Goal: Communication & Community: Answer question/provide support

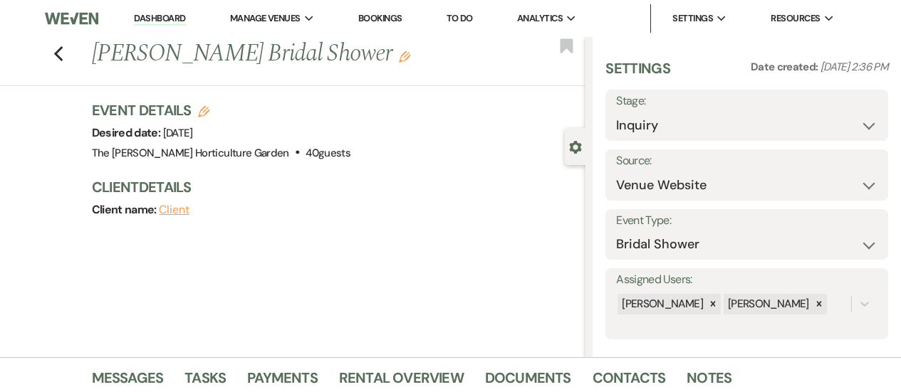
select select "5"
click at [61, 51] on icon "Previous" at bounding box center [58, 54] width 11 height 17
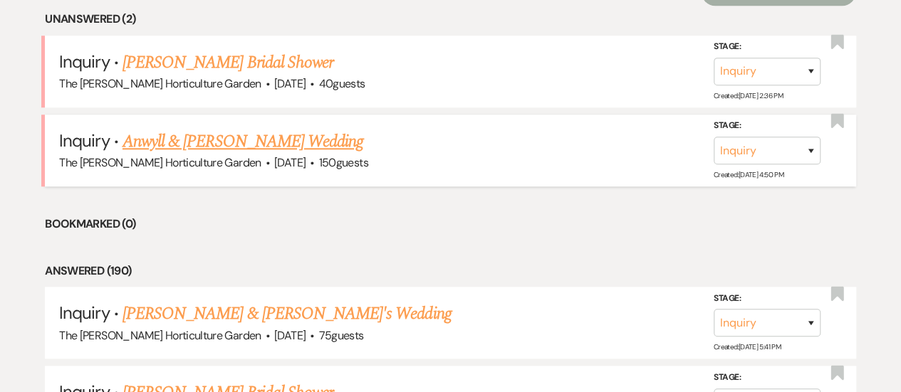
scroll to position [553, 0]
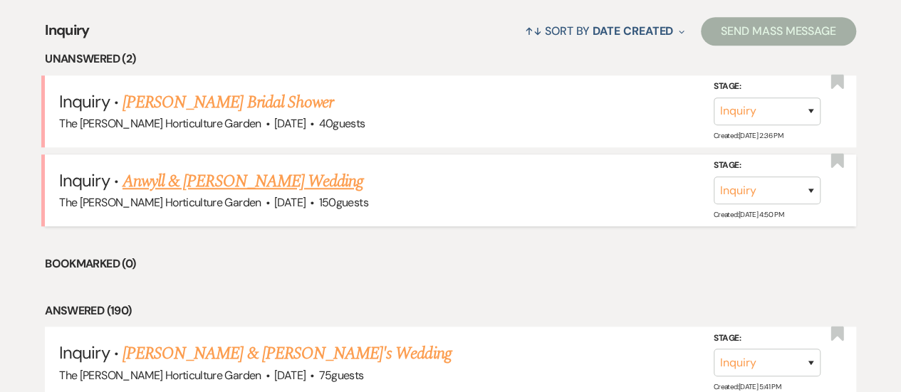
click at [246, 187] on link "Anwyll & [PERSON_NAME] Wedding" at bounding box center [242, 182] width 241 height 26
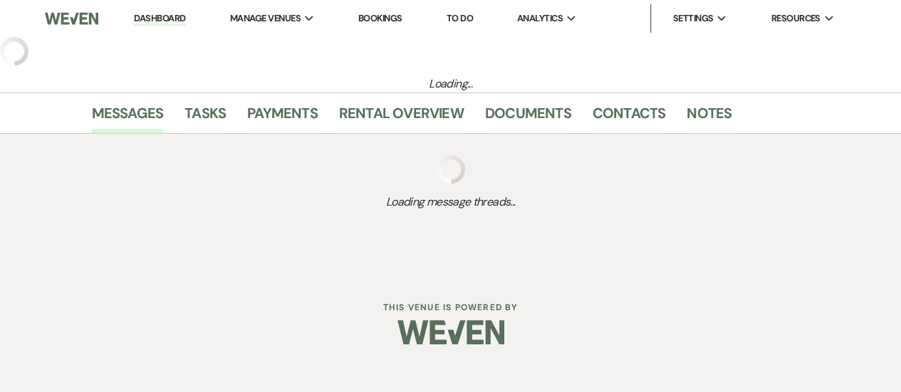
select select "1"
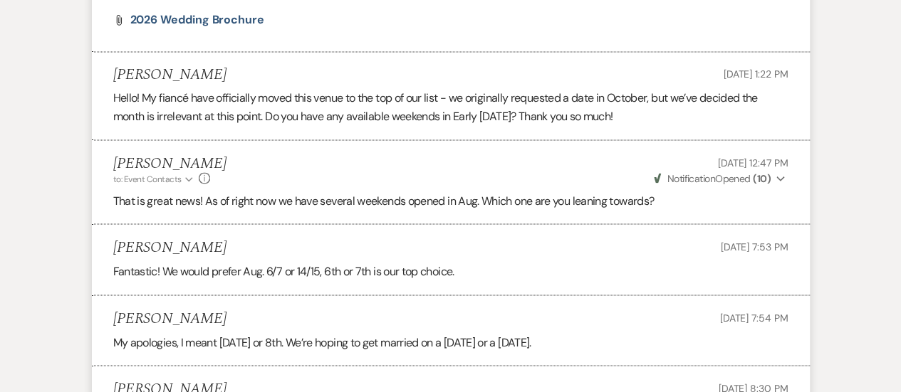
scroll to position [1608, 0]
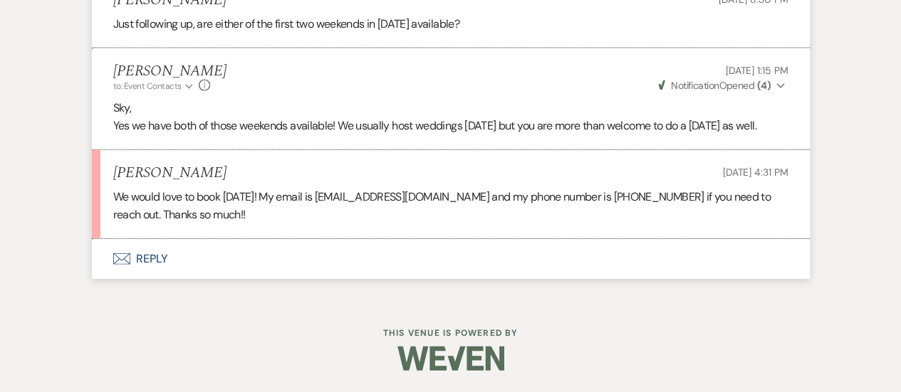
click at [154, 257] on button "Envelope Reply" at bounding box center [451, 259] width 718 height 40
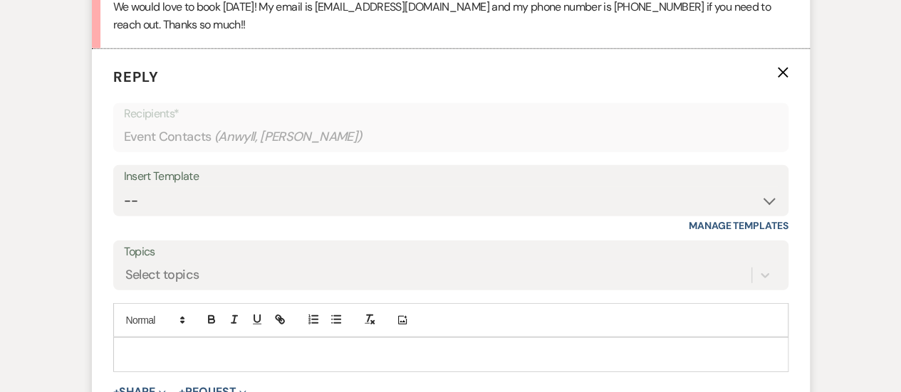
scroll to position [1799, 0]
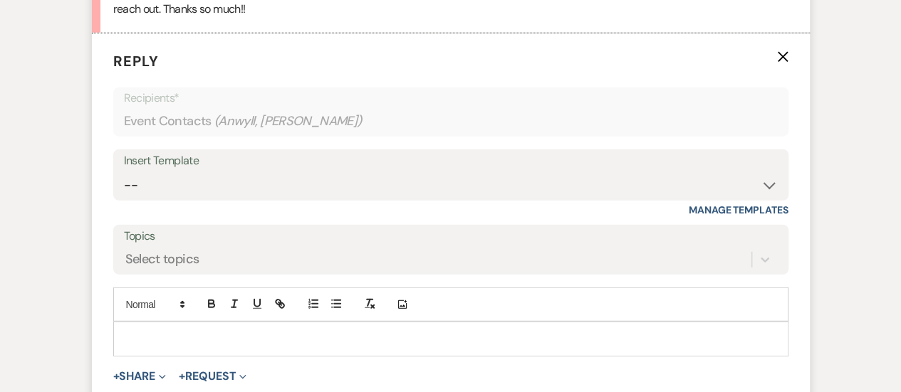
click at [254, 347] on p at bounding box center [451, 339] width 652 height 16
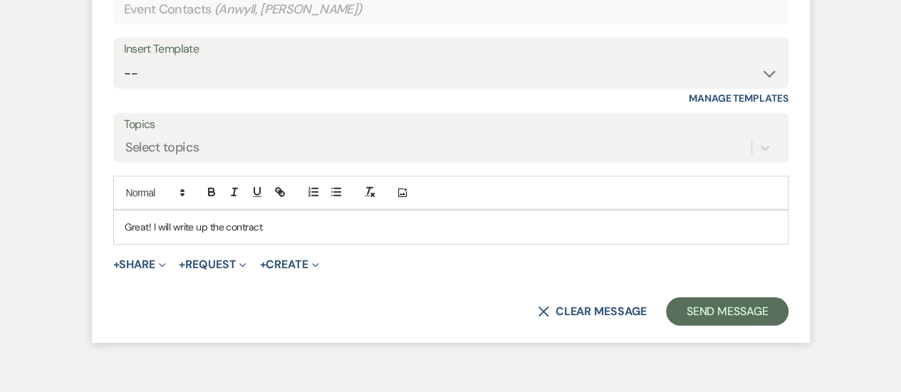
scroll to position [1911, 0]
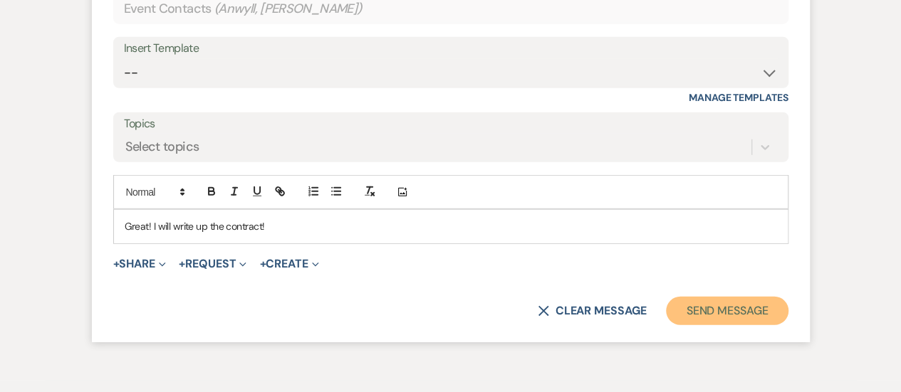
click at [710, 320] on button "Send Message" at bounding box center [727, 311] width 122 height 28
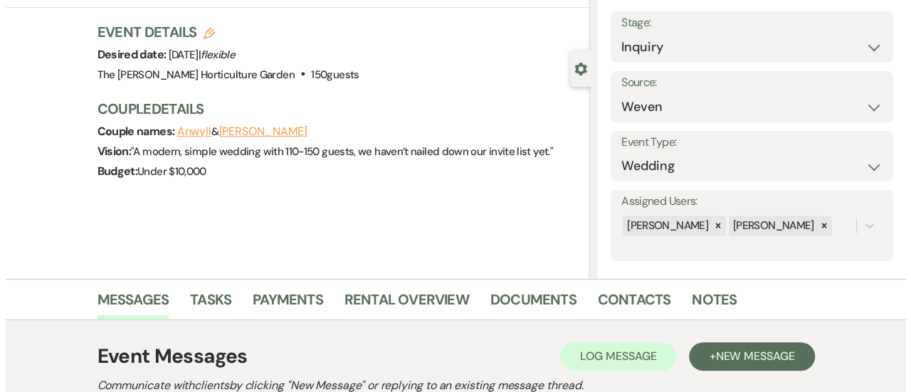
scroll to position [47, 0]
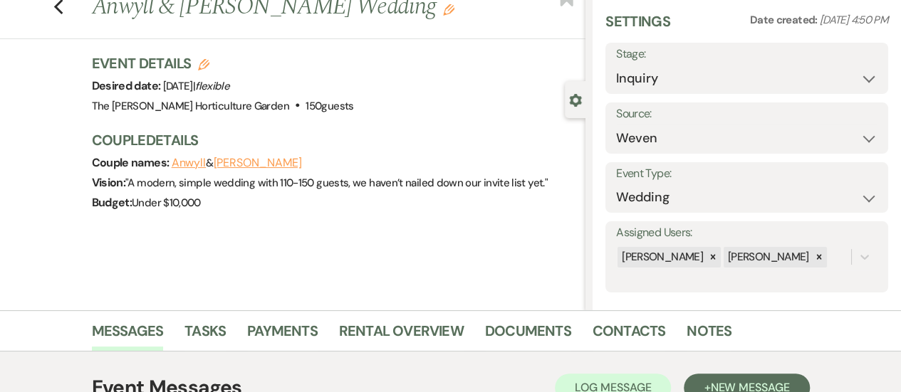
click at [208, 61] on use "button" at bounding box center [203, 64] width 11 height 11
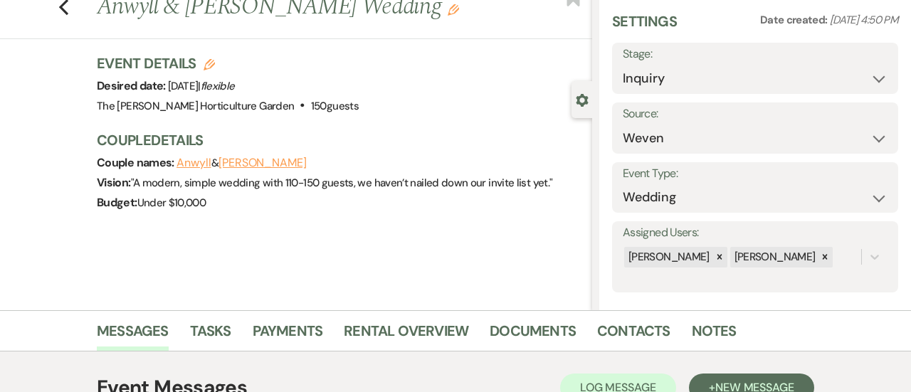
select select "434"
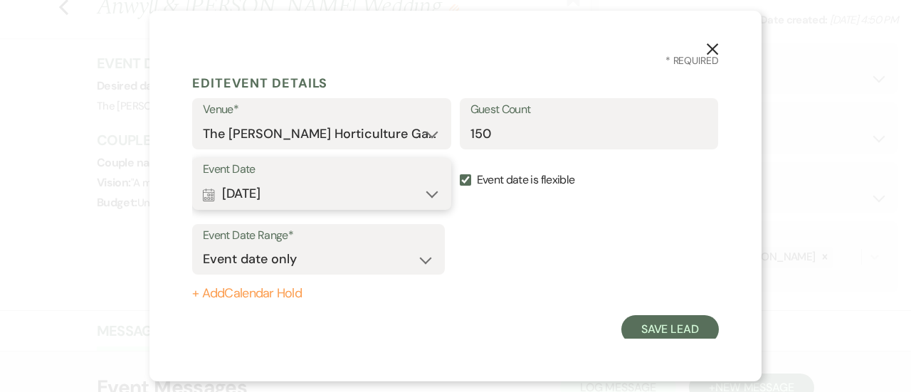
click at [434, 192] on button "Calendar [DATE] Expand" at bounding box center [322, 194] width 238 height 28
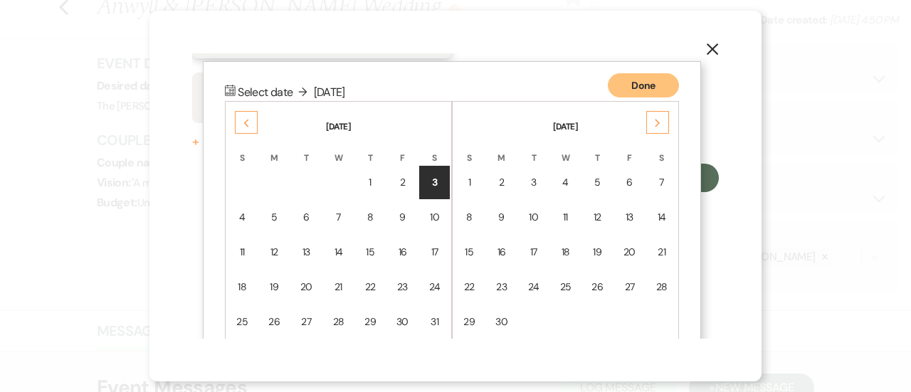
scroll to position [183, 0]
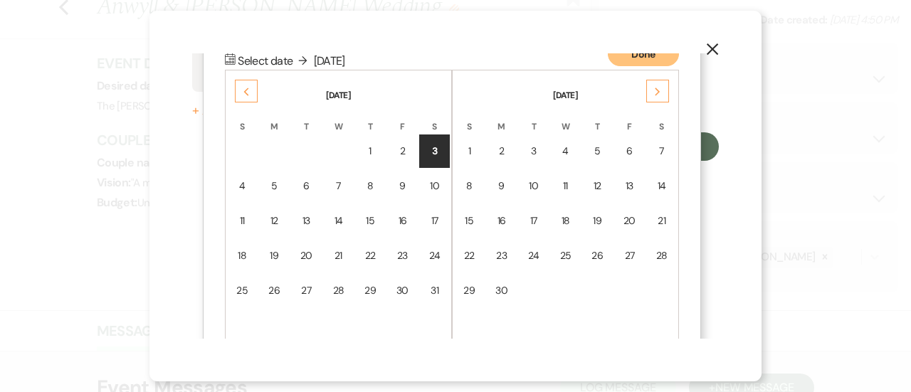
click at [244, 91] on use at bounding box center [246, 92] width 5 height 8
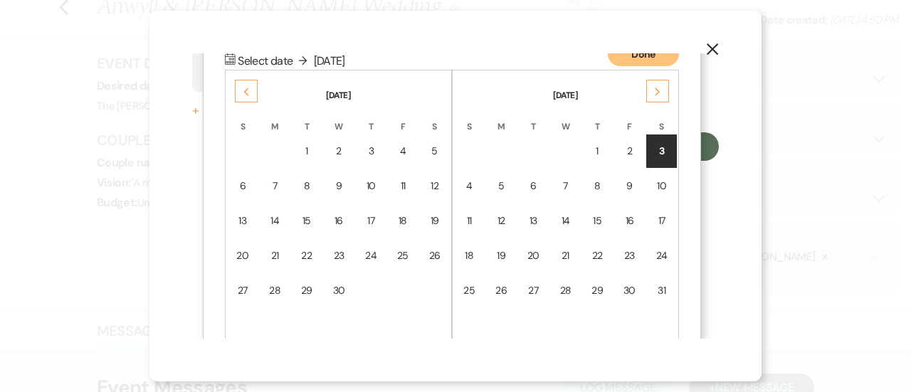
click at [244, 91] on use at bounding box center [246, 92] width 5 height 8
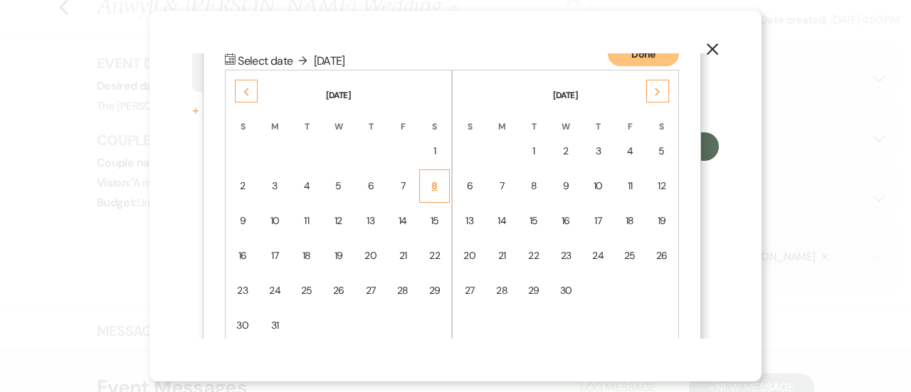
click at [436, 197] on td "8" at bounding box center [434, 185] width 31 height 33
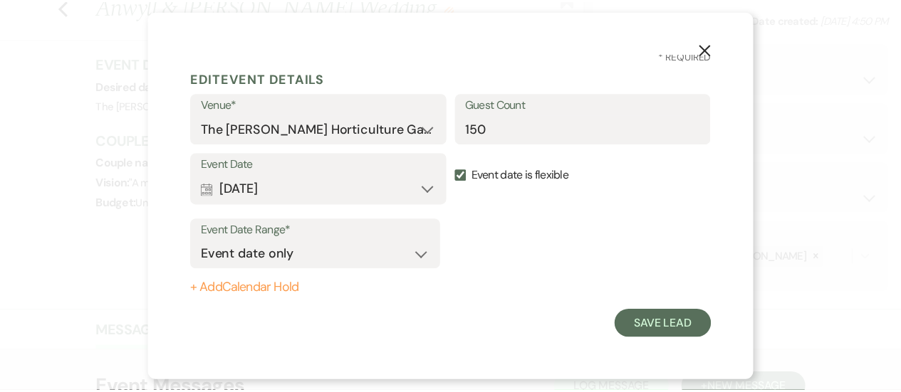
scroll to position [4, 0]
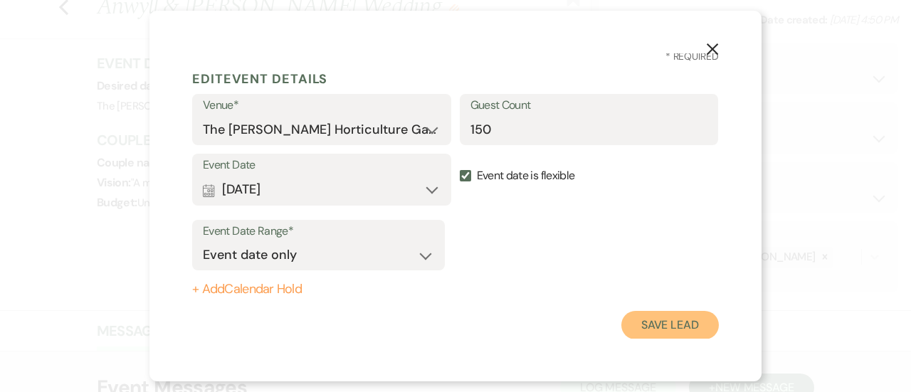
click at [642, 320] on button "Save Lead" at bounding box center [671, 325] width 98 height 28
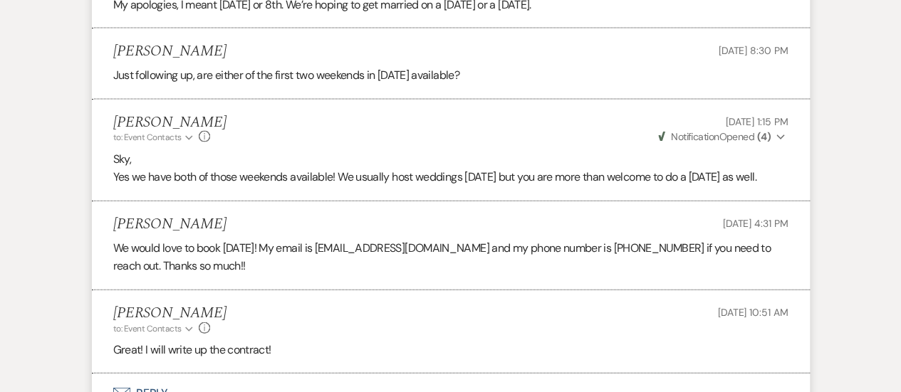
scroll to position [1691, 0]
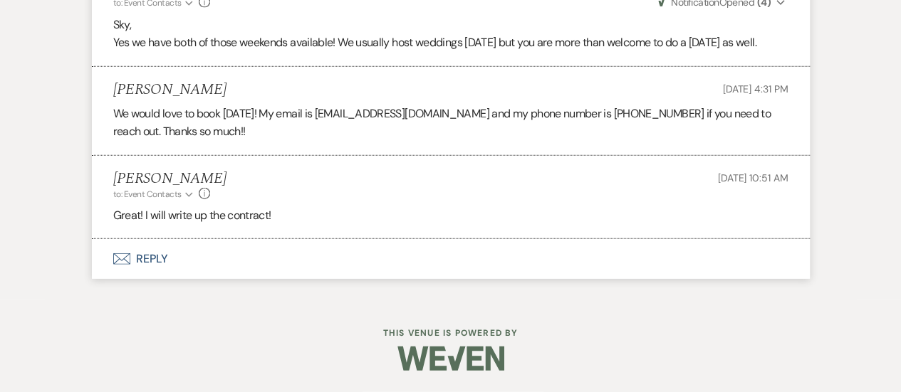
click at [153, 250] on button "Envelope Reply" at bounding box center [451, 259] width 718 height 40
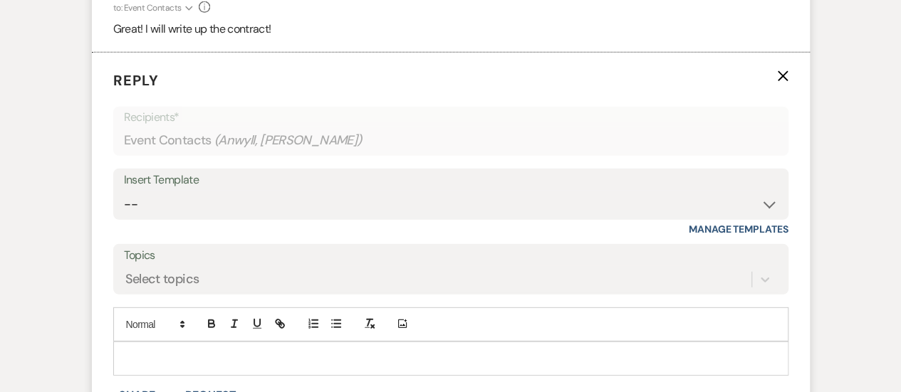
scroll to position [1945, 0]
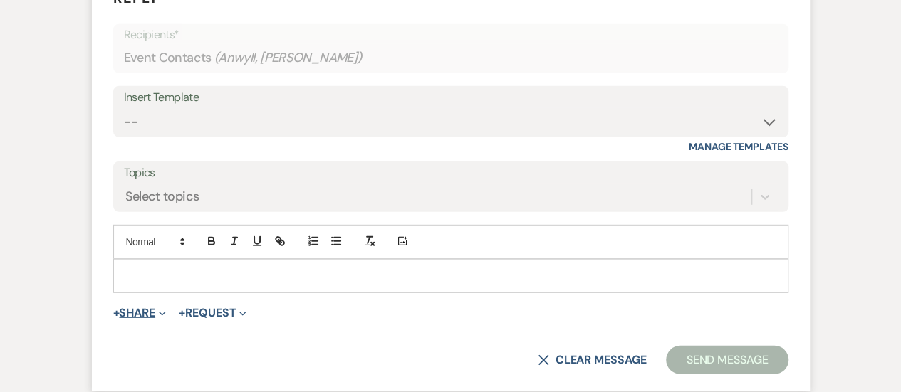
click at [153, 319] on button "+ Share Expand" at bounding box center [139, 313] width 53 height 11
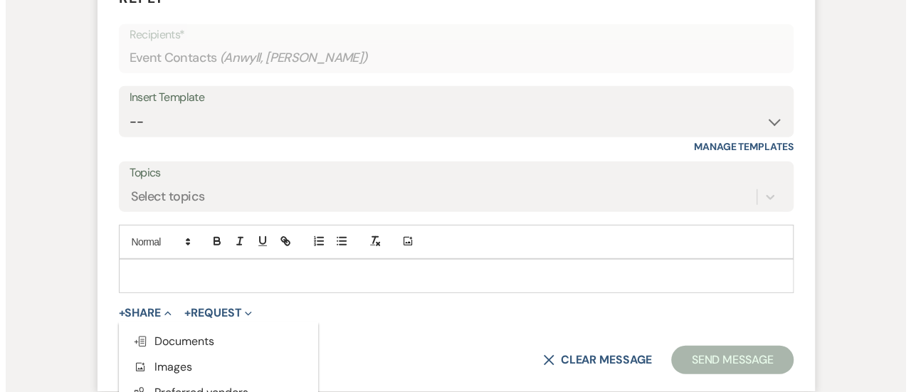
scroll to position [2089, 0]
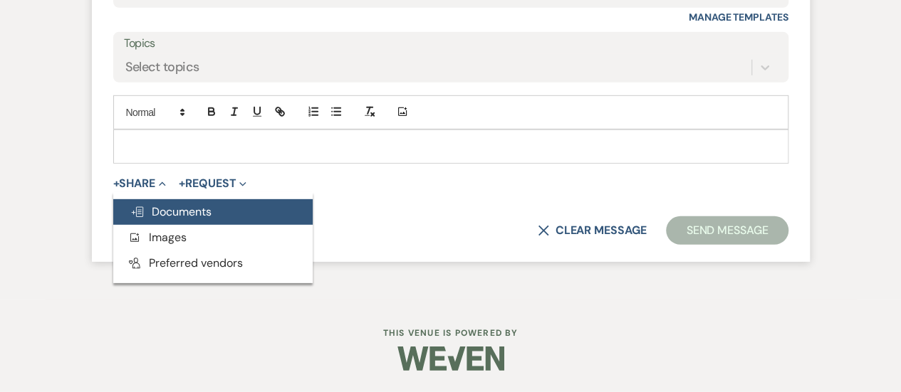
click at [208, 210] on span "Doc Upload Documents" at bounding box center [170, 211] width 81 height 15
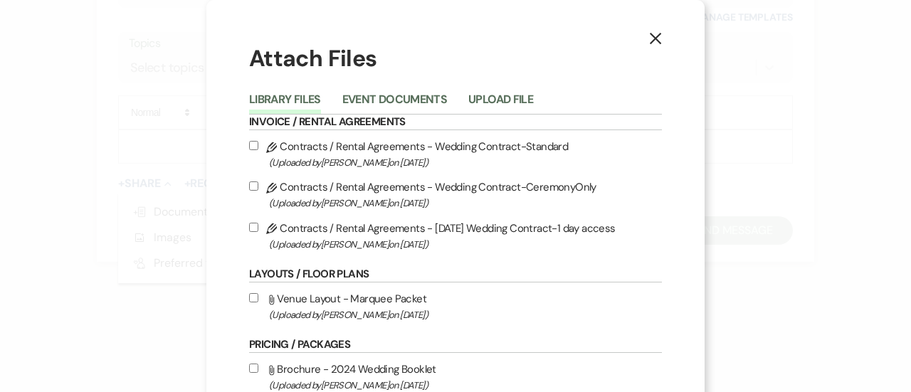
click at [251, 143] on input "Pencil Contracts / Rental Agreements - Wedding Contract-Standard (Uploaded by […" at bounding box center [253, 145] width 9 height 9
checkbox input "true"
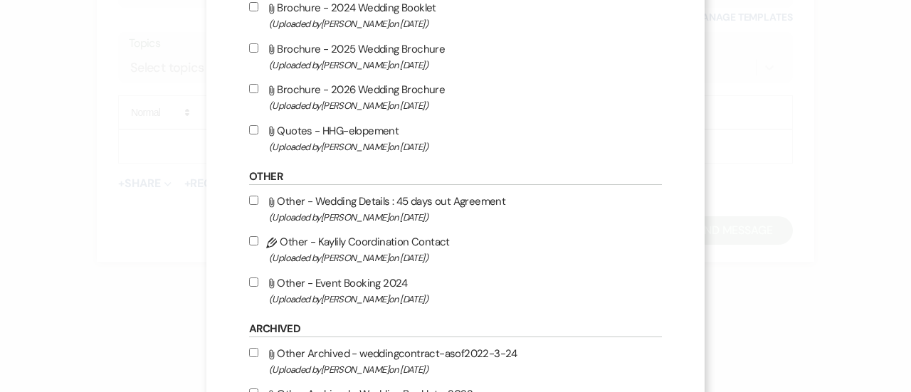
scroll to position [513, 0]
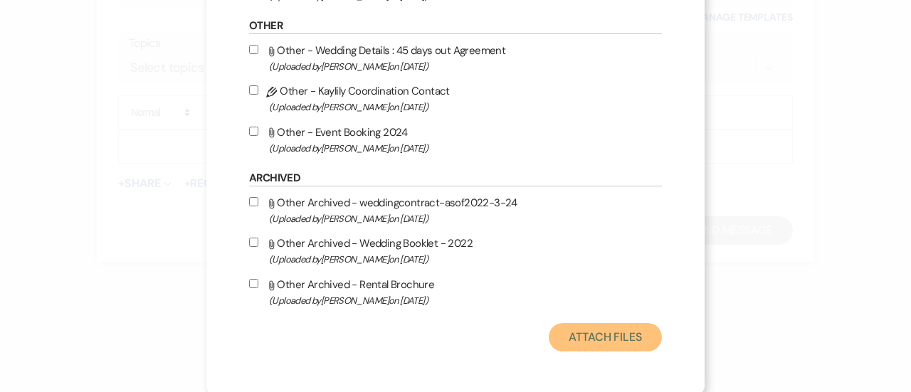
click at [592, 331] on button "Attach Files" at bounding box center [605, 337] width 113 height 28
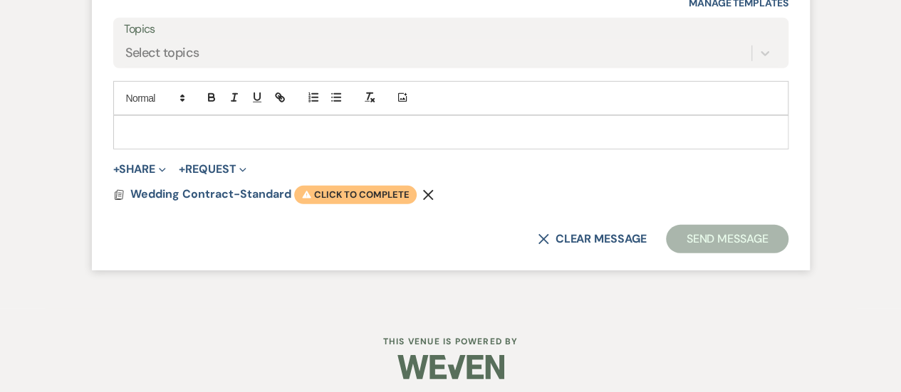
click at [330, 204] on span "Warning Click to complete" at bounding box center [355, 195] width 122 height 19
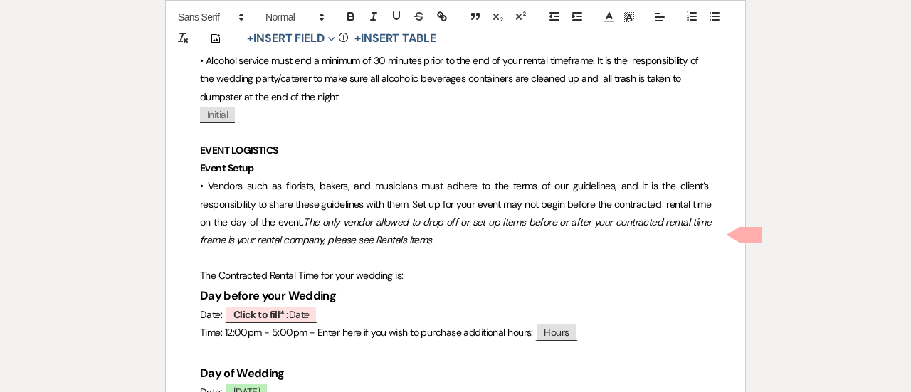
scroll to position [3720, 0]
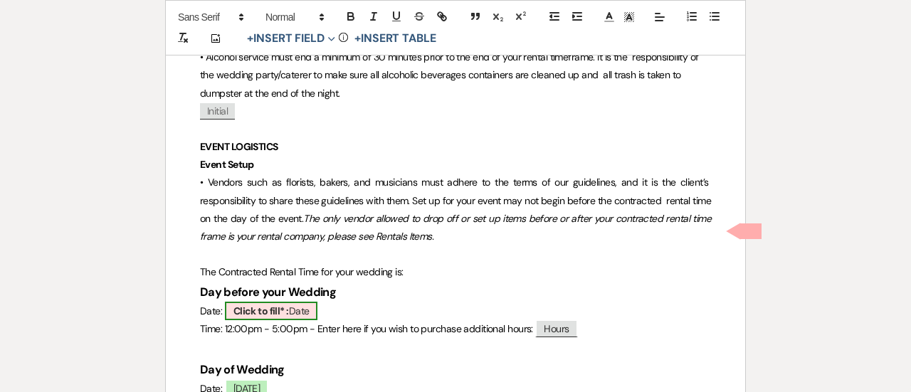
click at [303, 302] on span "Click to fill* : Date" at bounding box center [271, 311] width 93 height 19
select select "owner"
select select "Date"
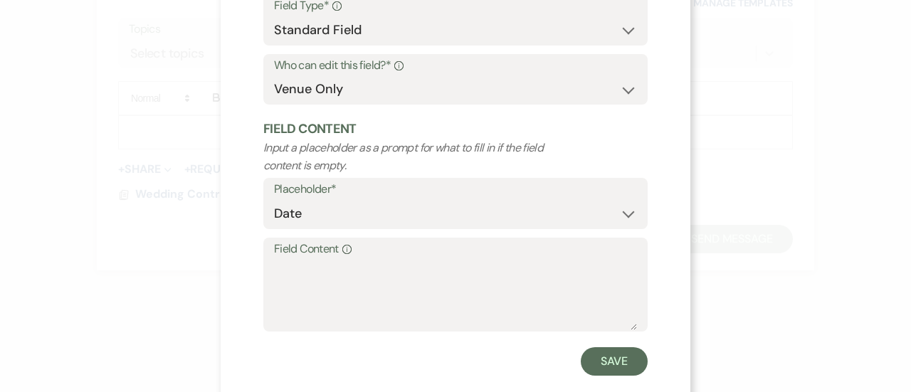
scroll to position [160, 0]
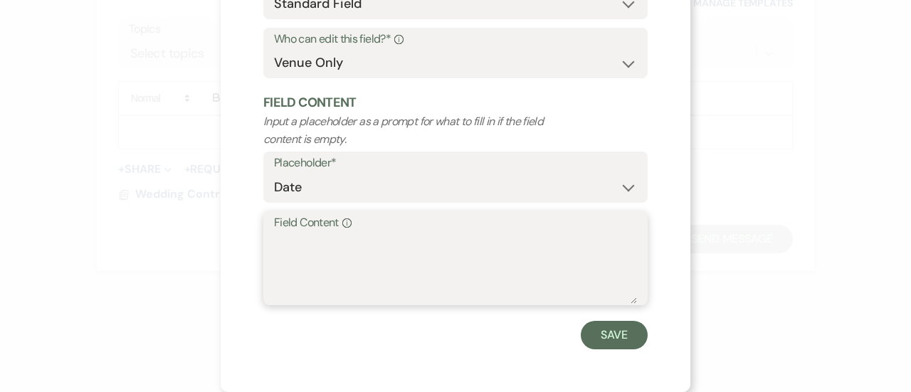
click at [345, 271] on textarea "Field Content Info" at bounding box center [455, 268] width 363 height 71
type textarea "[DATE]"
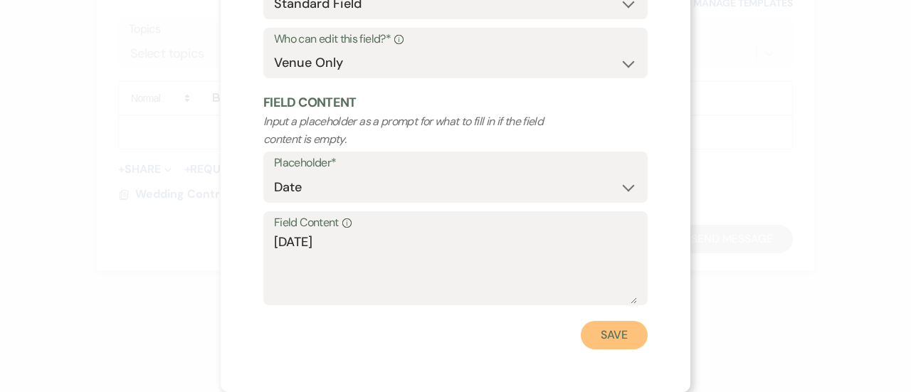
click at [607, 330] on button "Save" at bounding box center [614, 335] width 67 height 28
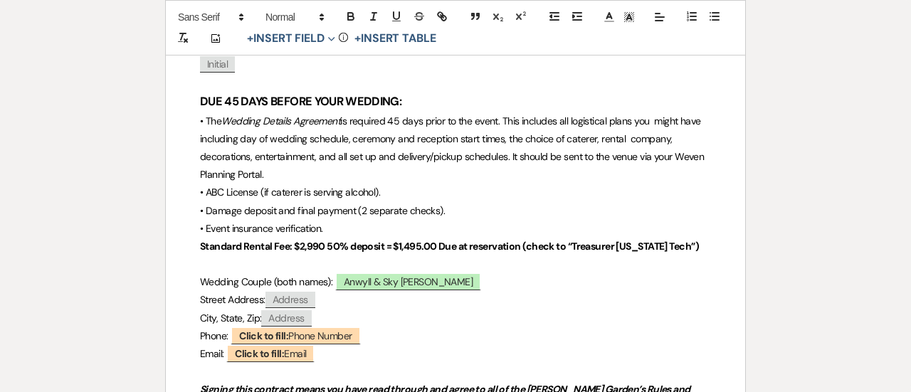
scroll to position [4367, 0]
click at [323, 241] on strong "Standard Rental Fee: $2,990 50% deposit = $1,495.00 Due at reservation (check t…" at bounding box center [449, 247] width 499 height 13
click at [440, 241] on strong "Standard Rental Fee: $3,290 50% deposit = $1,495.00 Due at reservation (check t…" at bounding box center [449, 247] width 498 height 13
click at [323, 241] on strong "Standard Rental Fee: $3,290 50% deposit = $1,645.00 Due at reservation (check t…" at bounding box center [449, 247] width 498 height 13
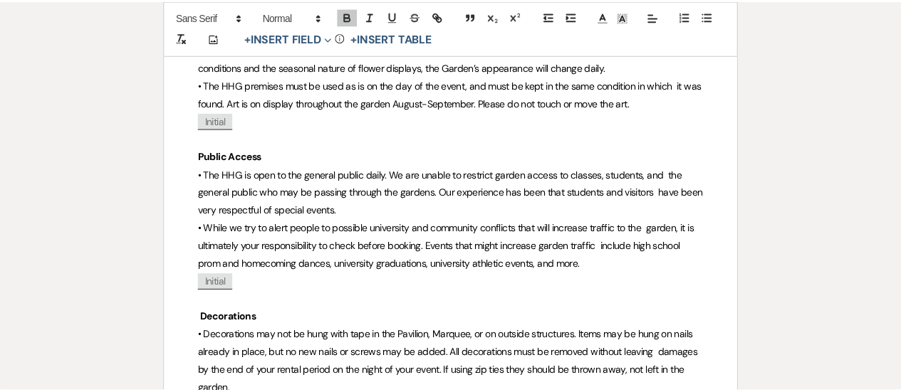
scroll to position [0, 0]
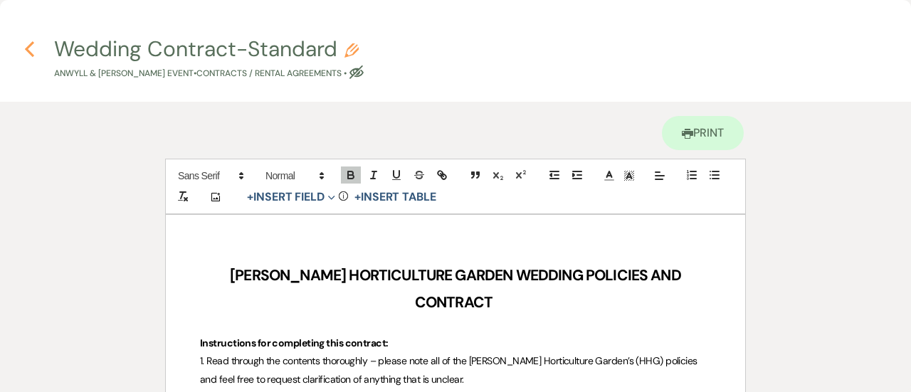
click at [31, 53] on use "button" at bounding box center [29, 49] width 9 height 16
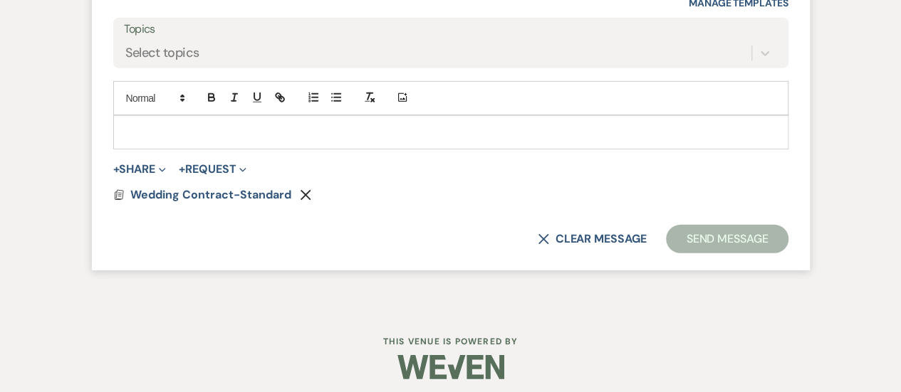
click at [171, 137] on div at bounding box center [451, 132] width 674 height 33
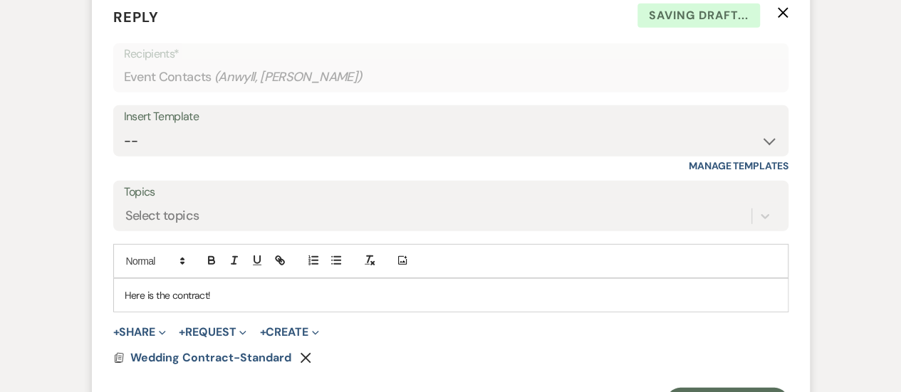
scroll to position [1893, 0]
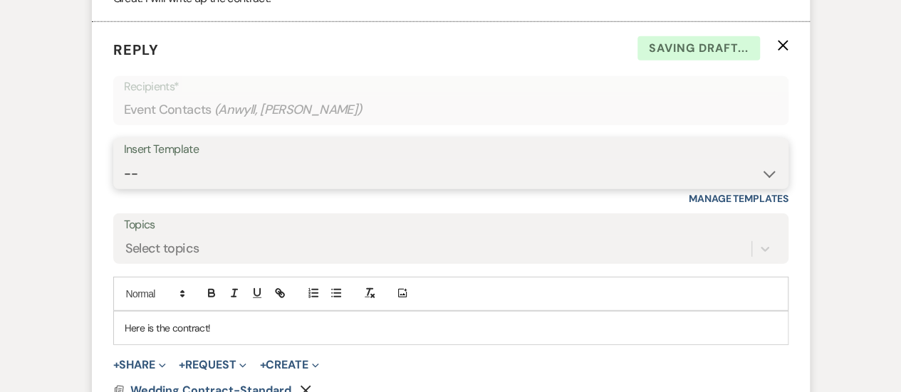
click at [221, 187] on select "-- Weven Planning Portal Introduction (Booked Events) Tour Request Response Fol…" at bounding box center [451, 174] width 654 height 28
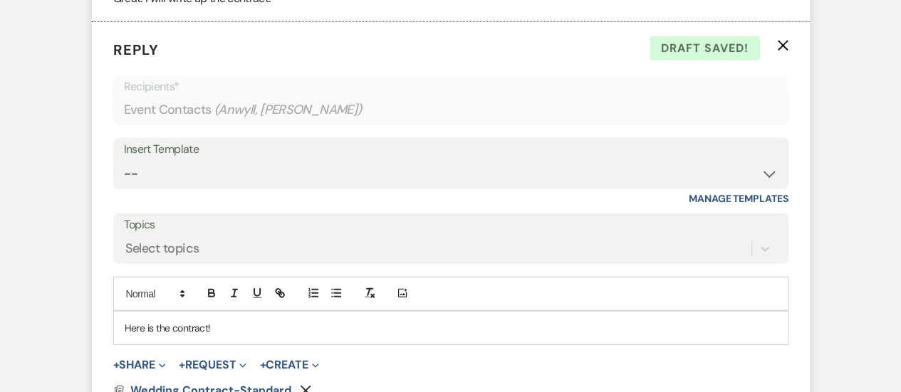
click at [349, 205] on div "Insert Template -- Weven Planning Portal Introduction (Booked Events) Tour Requ…" at bounding box center [450, 171] width 675 height 67
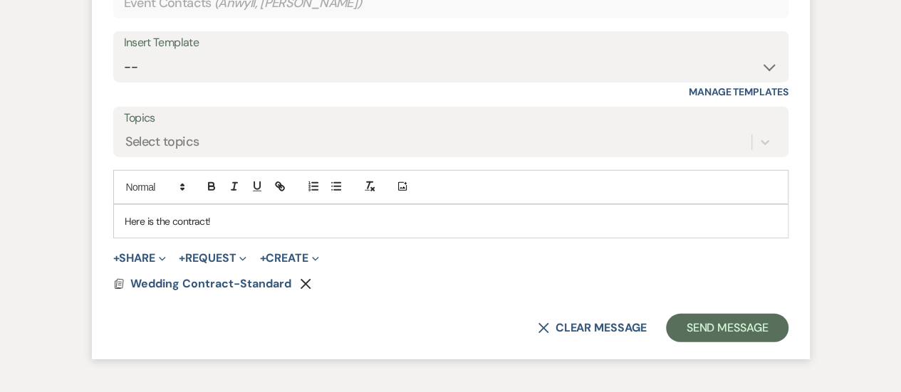
scroll to position [2030, 0]
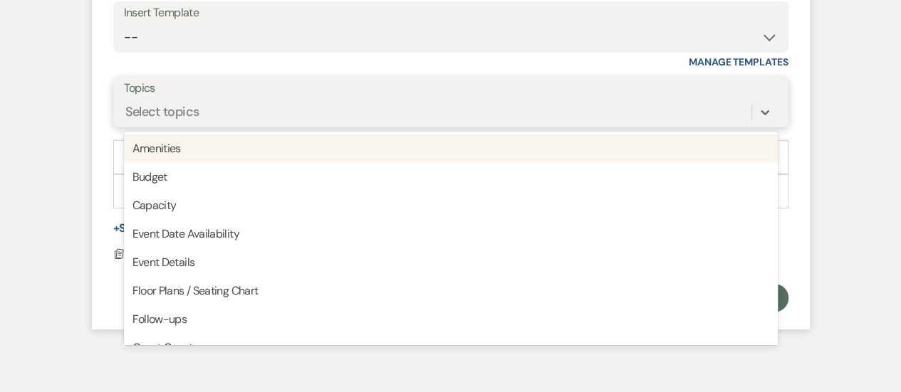
click at [204, 125] on div "Select topics" at bounding box center [437, 112] width 627 height 25
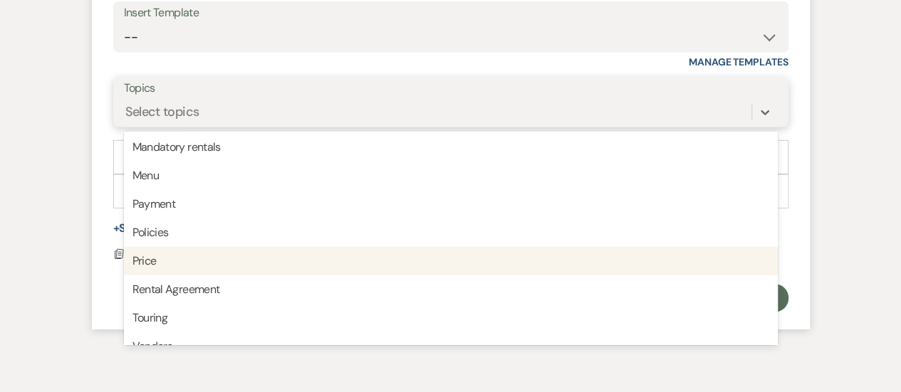
scroll to position [362, 0]
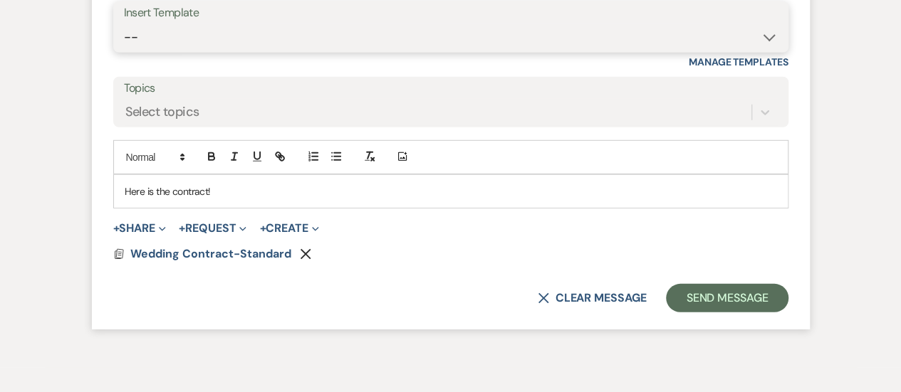
click at [256, 51] on select "-- Weven Planning Portal Introduction (Booked Events) Tour Request Response Fol…" at bounding box center [451, 37] width 654 height 28
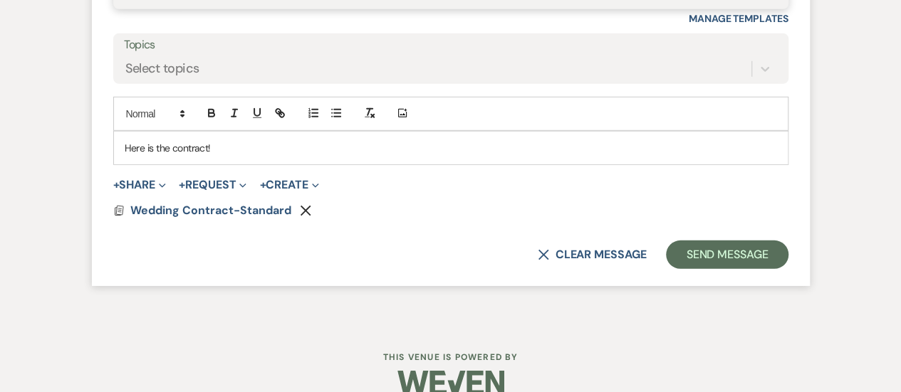
scroll to position [2081, 0]
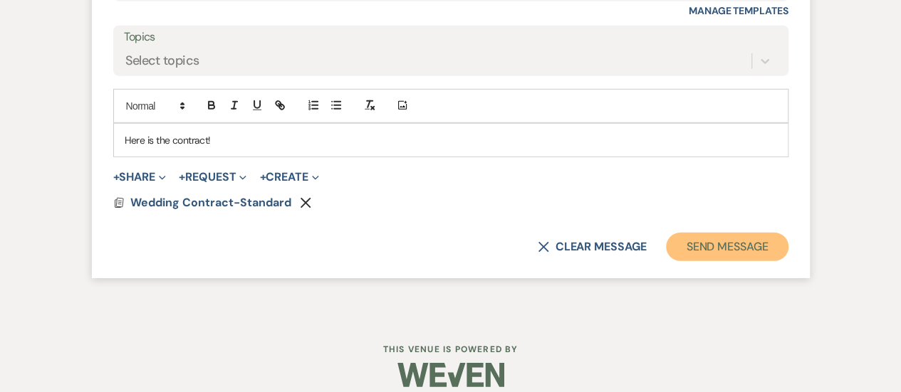
click at [696, 260] on button "Send Message" at bounding box center [727, 247] width 122 height 28
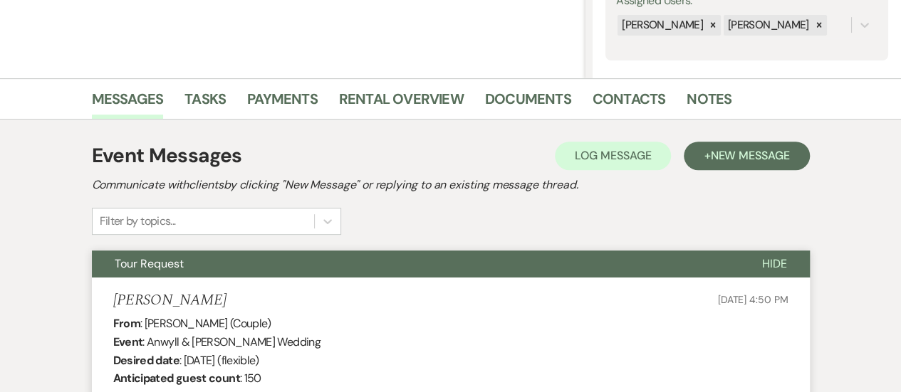
scroll to position [0, 0]
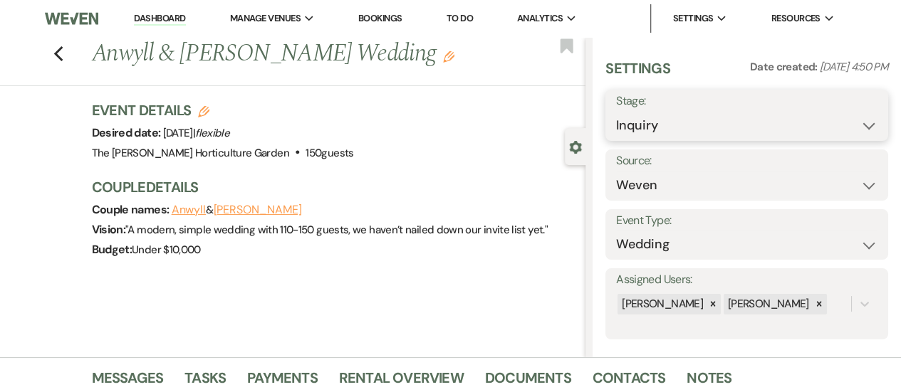
click at [765, 120] on select "Inquiry Follow Up Tour Requested Tour Confirmed Toured Proposal Sent Booked Lost" at bounding box center [746, 126] width 261 height 28
select select "6"
click at [616, 112] on select "Inquiry Follow Up Tour Requested Tour Confirmed Toured Proposal Sent Booked Lost" at bounding box center [746, 126] width 261 height 28
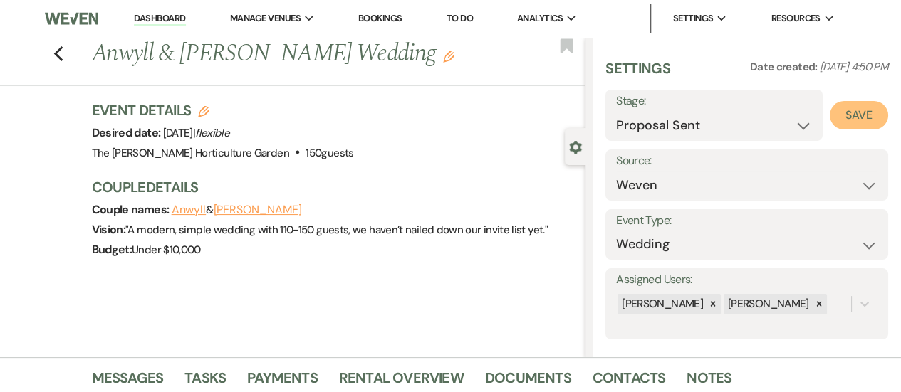
click at [845, 119] on button "Save" at bounding box center [859, 115] width 58 height 28
click at [68, 56] on div "Previous [PERSON_NAME] & [PERSON_NAME] Wedding Edit Bookmark" at bounding box center [289, 61] width 592 height 49
click at [59, 51] on icon "Previous" at bounding box center [58, 54] width 11 height 17
select select "6"
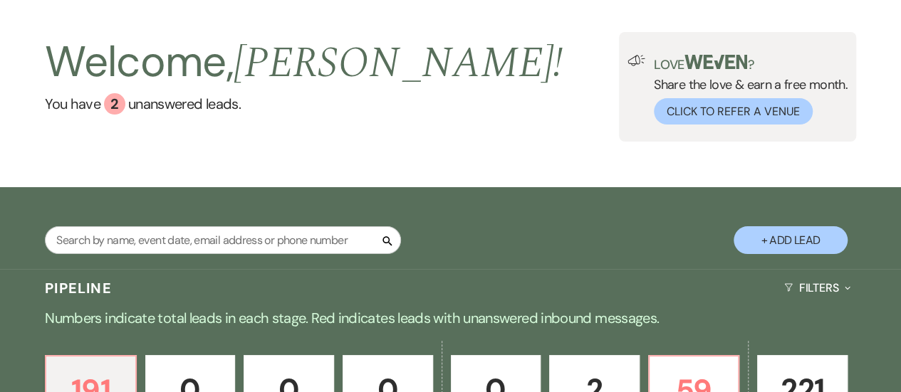
scroll to position [457, 0]
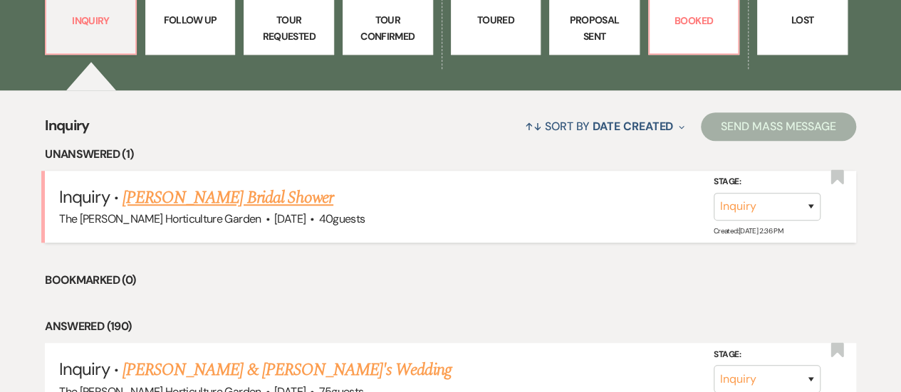
click at [241, 194] on link "[PERSON_NAME] Bridal Shower" at bounding box center [227, 198] width 211 height 26
select select "5"
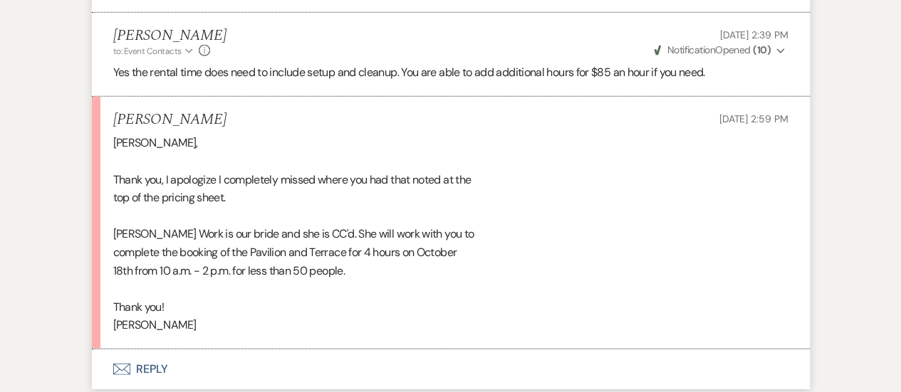
scroll to position [1723, 0]
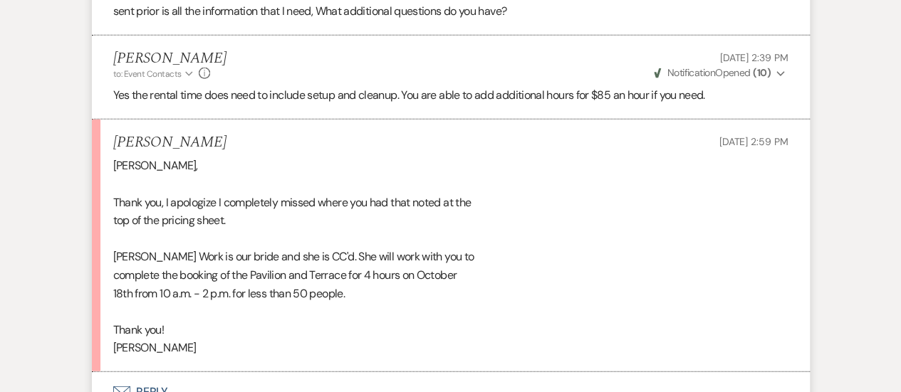
click at [383, 225] on div "[PERSON_NAME], Thank you, I apologize I completely missed where you had that no…" at bounding box center [450, 257] width 675 height 201
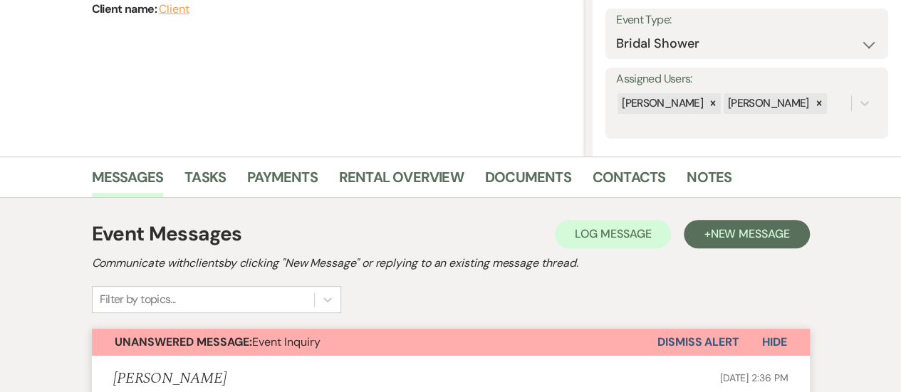
scroll to position [0, 0]
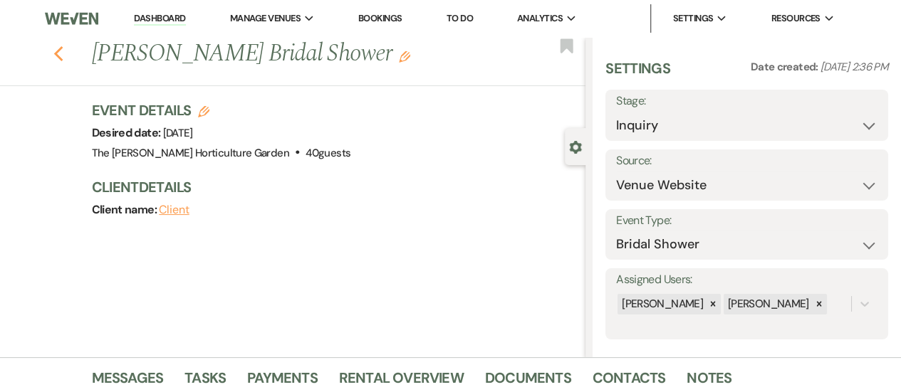
click at [63, 61] on use "button" at bounding box center [57, 54] width 9 height 16
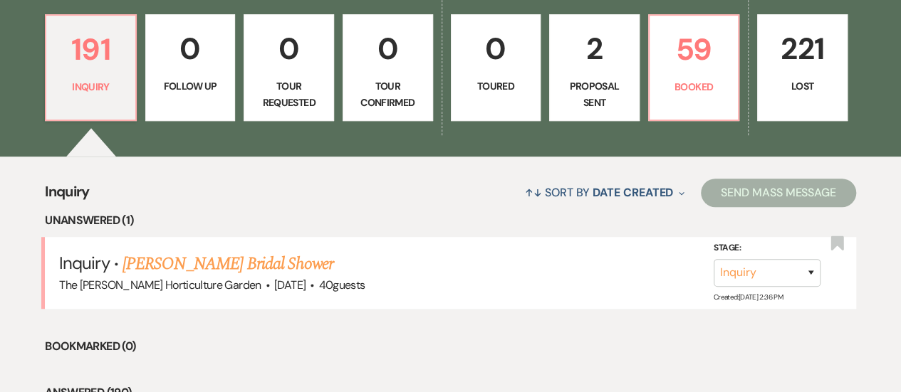
scroll to position [392, 0]
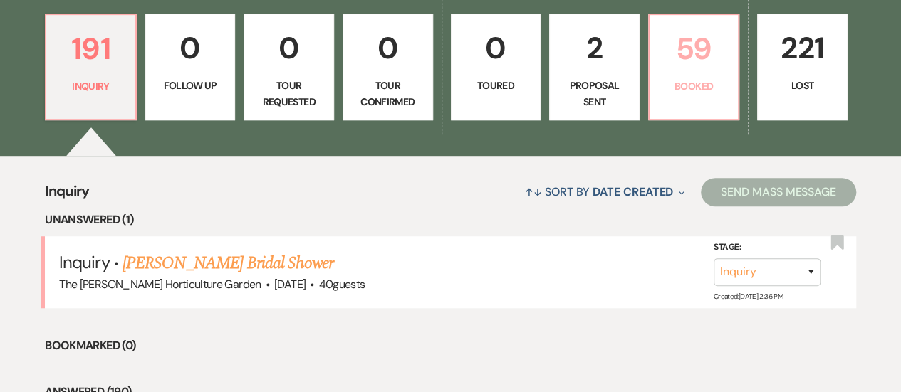
click at [691, 93] on p "Booked" at bounding box center [694, 86] width 72 height 16
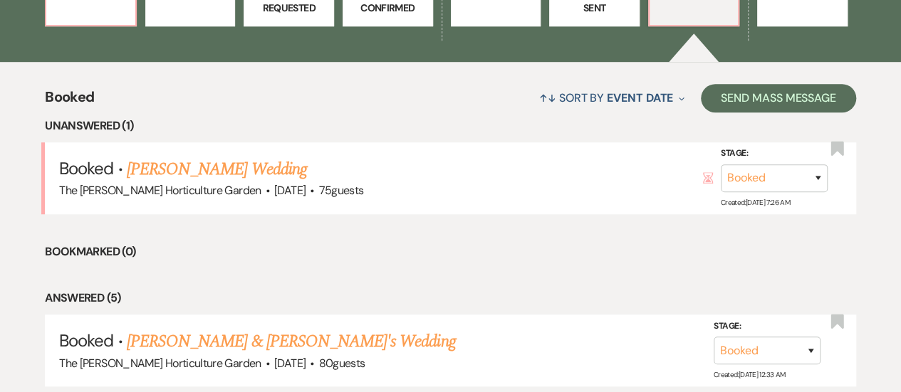
scroll to position [491, 0]
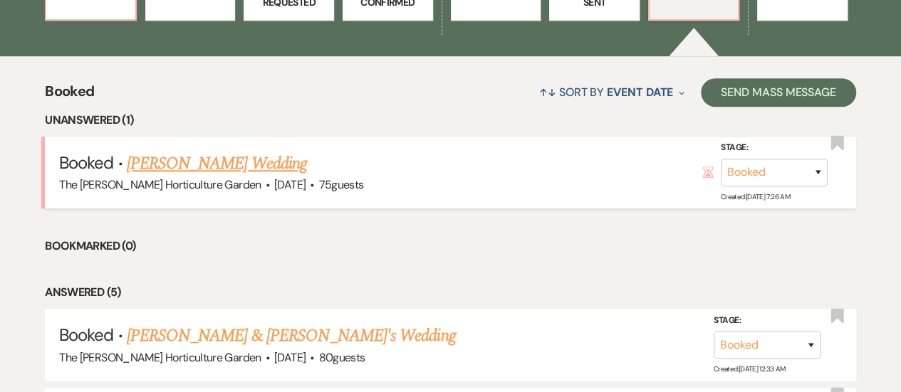
click at [226, 163] on link "[PERSON_NAME] Wedding" at bounding box center [217, 164] width 180 height 26
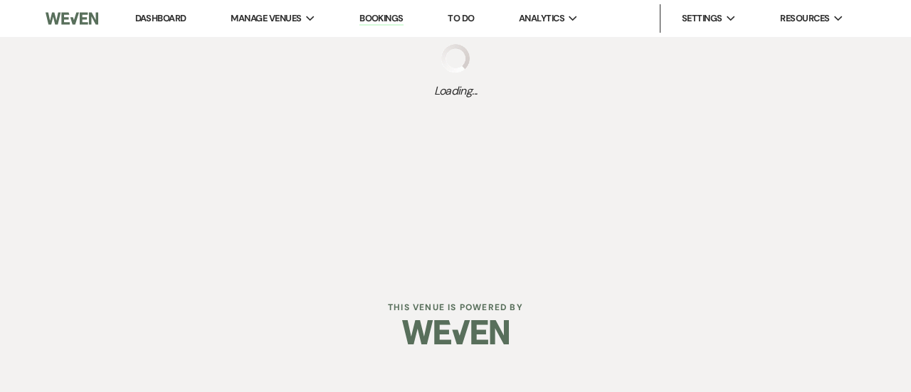
select select "5"
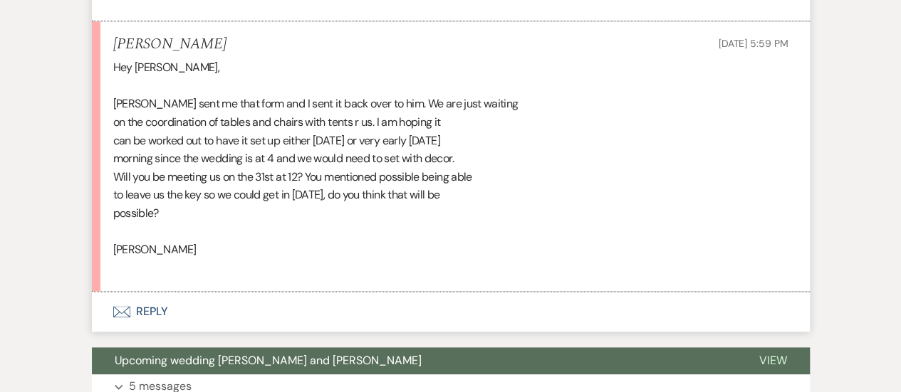
scroll to position [759, 0]
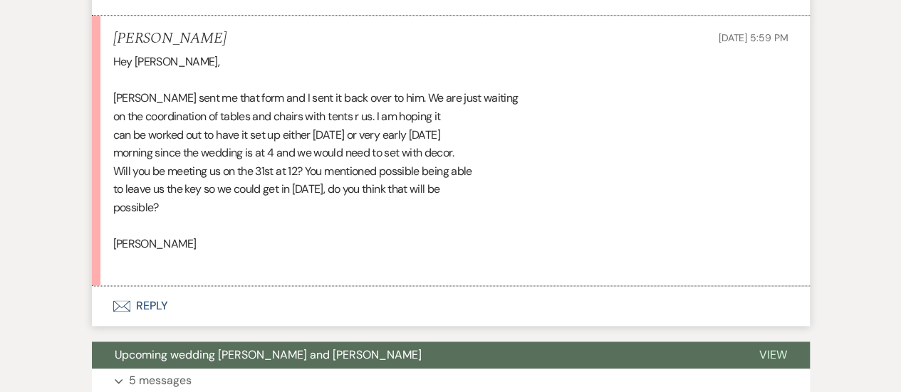
click at [135, 304] on button "Envelope Reply" at bounding box center [451, 306] width 718 height 40
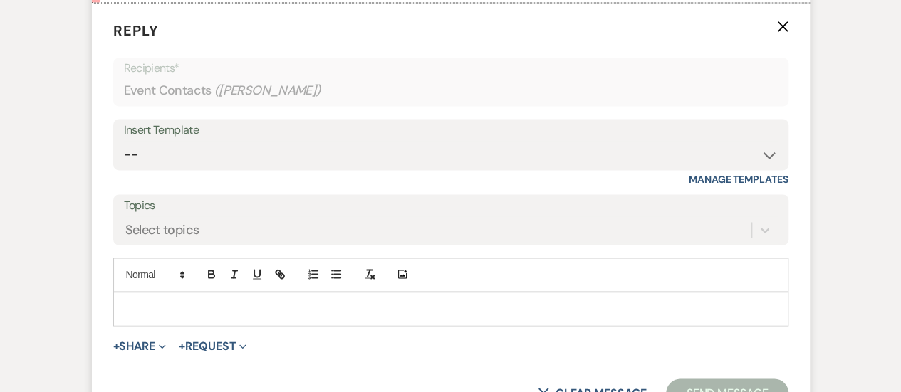
scroll to position [1059, 0]
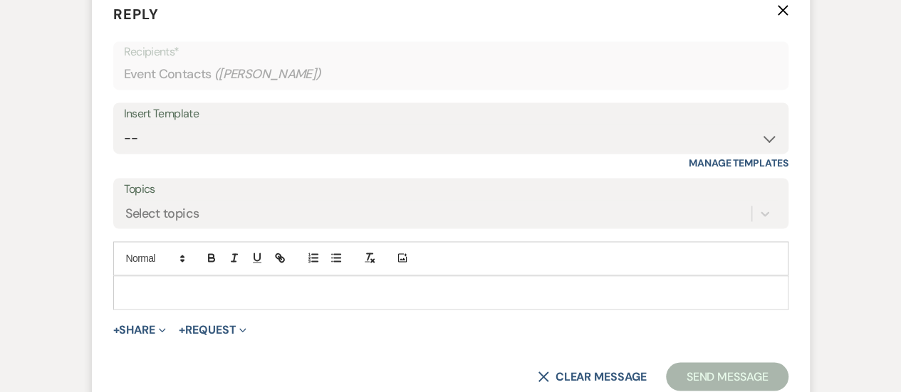
click at [208, 293] on p at bounding box center [451, 293] width 652 height 16
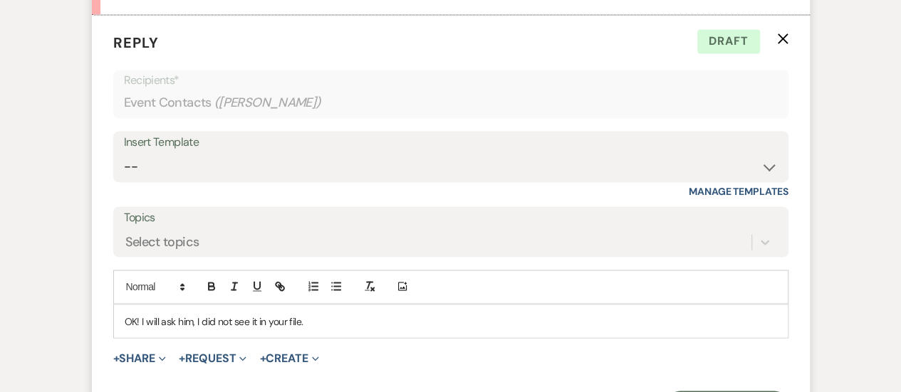
scroll to position [1163, 0]
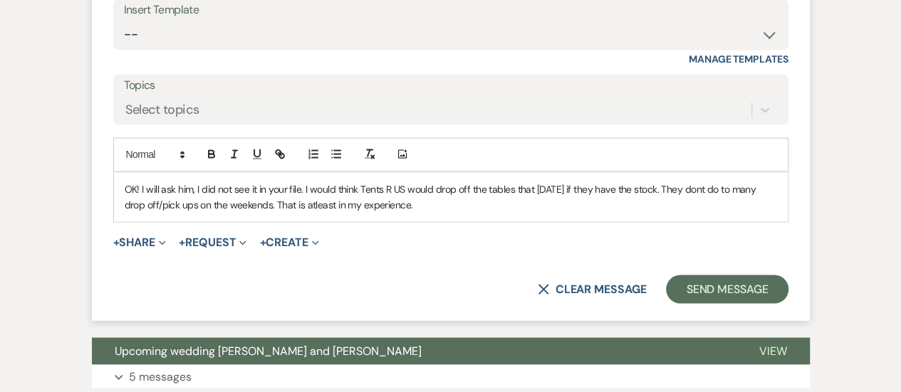
click at [292, 204] on p "OK! I will ask him, I did not see it in your file. I would think Tents R US wou…" at bounding box center [451, 197] width 652 height 32
click at [400, 204] on p "OK! I will ask him, I did not see it in your file. I would think Tents R US wou…" at bounding box center [451, 197] width 652 height 32
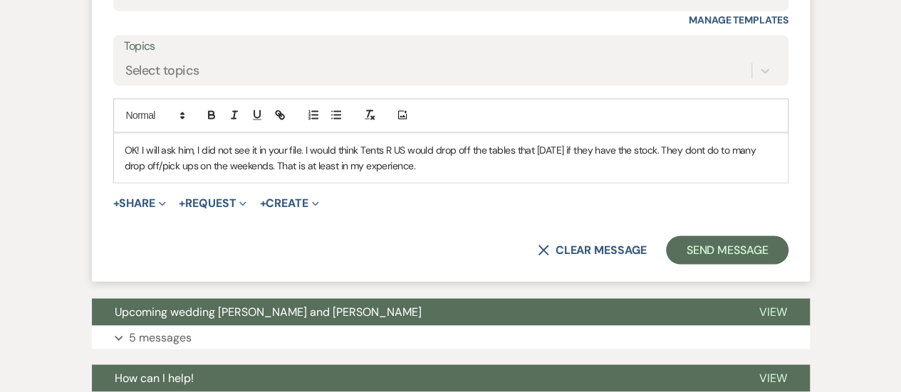
scroll to position [1203, 0]
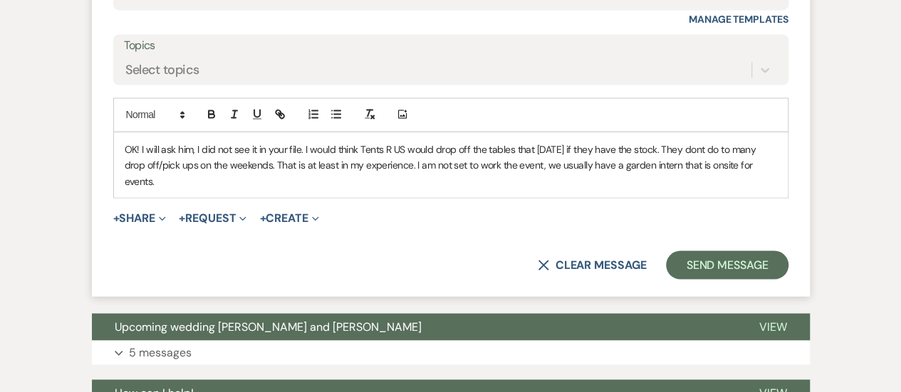
click at [696, 149] on p "OK! I will ask him, I did not see it in your file. I would think Tents R US wou…" at bounding box center [451, 165] width 652 height 48
click at [773, 161] on p "OK! I will ask him, I did not see it in your file. I would think Tents R US wou…" at bounding box center [451, 165] width 652 height 48
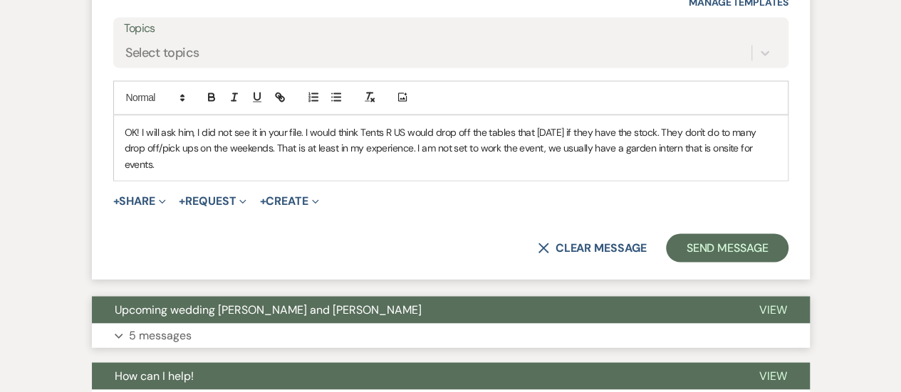
scroll to position [1219, 0]
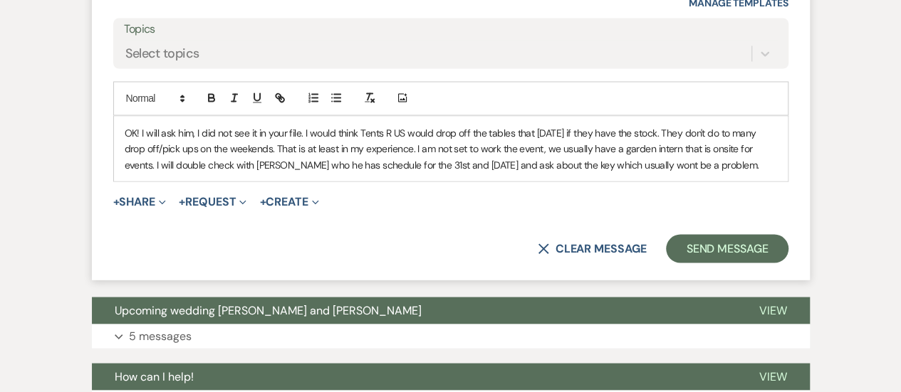
click at [600, 164] on p "OK! I will ask him, I did not see it in your file. I would think Tents R US wou…" at bounding box center [451, 149] width 652 height 48
click at [681, 168] on p "OK! I will ask him, I did not see it in your file. I would think Tents R US wou…" at bounding box center [451, 149] width 652 height 48
click at [300, 128] on p "OK! I will ask him, I did not see it in your file. I would think Tents R US wou…" at bounding box center [451, 149] width 652 height 48
click at [724, 135] on p "OK! I will ask him, I did not see it in your file. I would think Tents R US wou…" at bounding box center [451, 149] width 652 height 48
click at [152, 164] on p "OK! I will ask him, I did not see it in your file. I would think Tents R US wou…" at bounding box center [451, 149] width 652 height 48
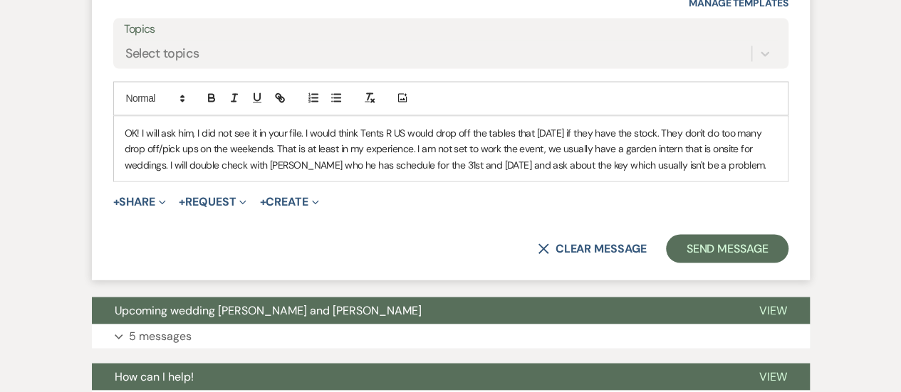
click at [746, 167] on p "OK! I will ask him, I did not see it in your file. I would think Tents R US wou…" at bounding box center [451, 149] width 652 height 48
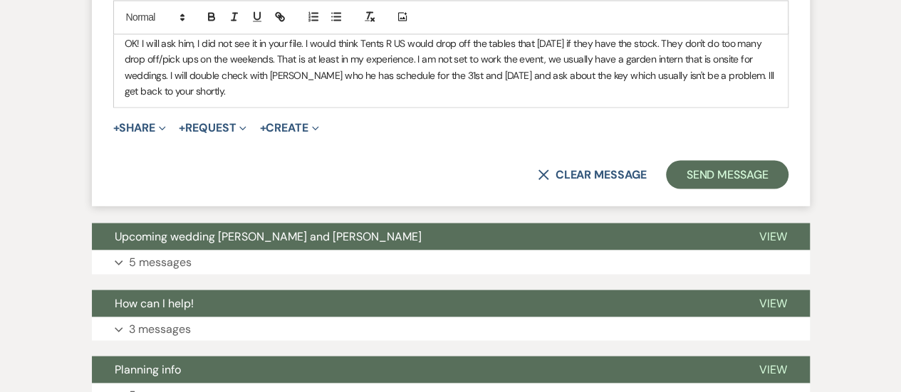
scroll to position [1312, 0]
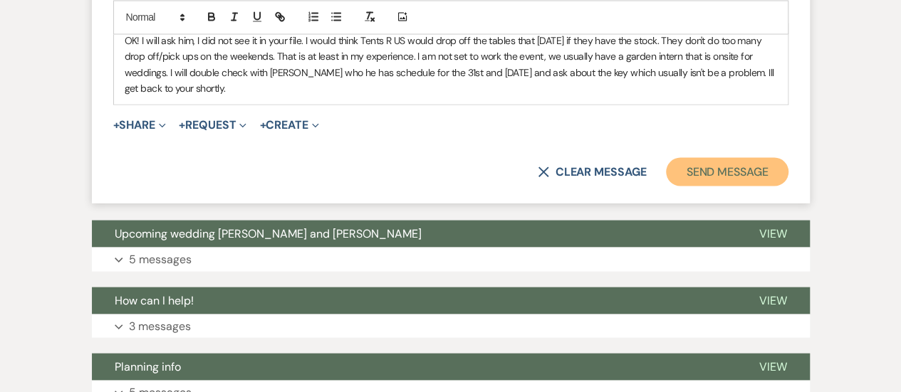
click at [741, 170] on button "Send Message" at bounding box center [727, 171] width 122 height 28
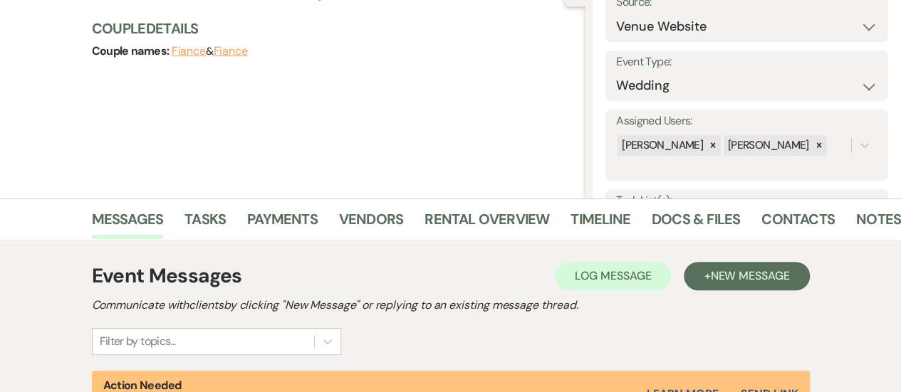
scroll to position [0, 0]
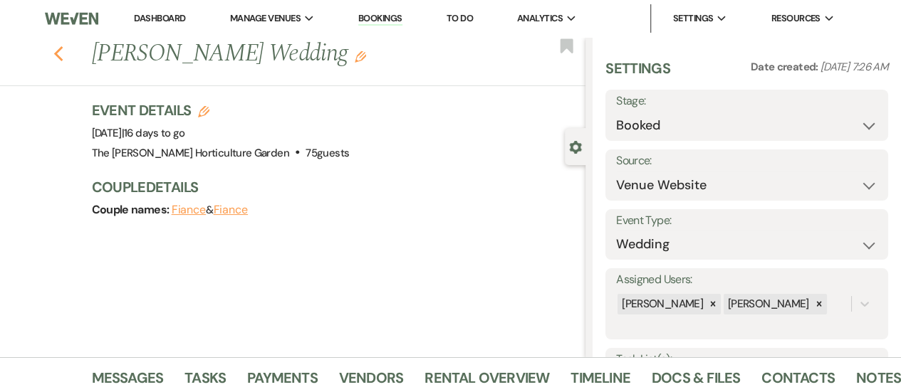
click at [63, 57] on use "button" at bounding box center [57, 54] width 9 height 16
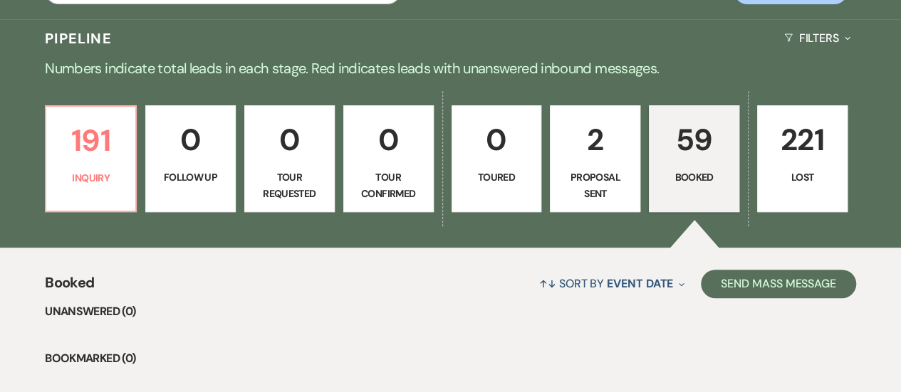
scroll to position [299, 0]
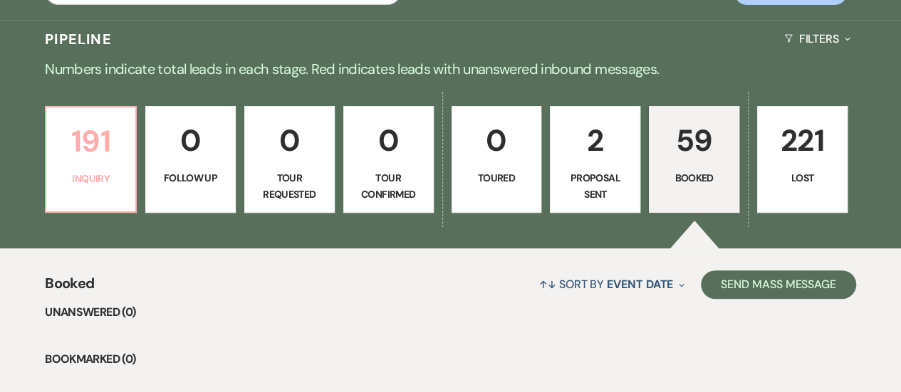
click at [127, 162] on p "191" at bounding box center [91, 141] width 72 height 48
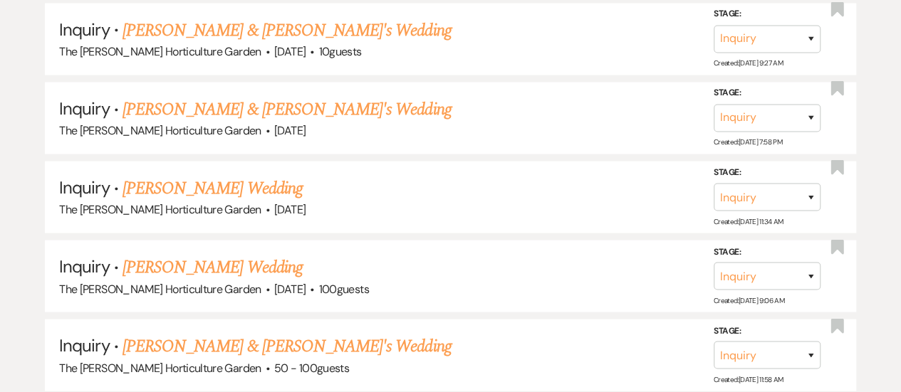
scroll to position [1431, 0]
click at [238, 177] on link "[PERSON_NAME] Wedding" at bounding box center [212, 188] width 180 height 26
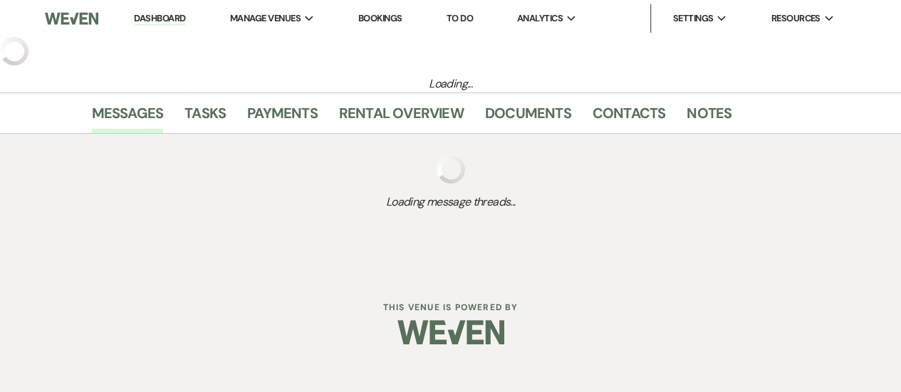
select select "5"
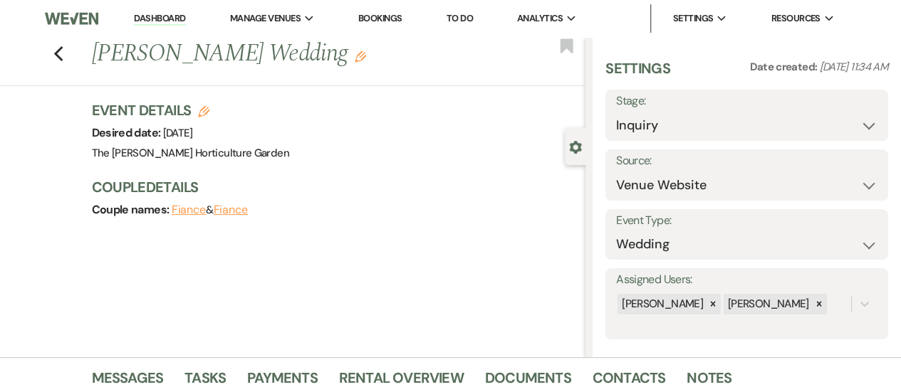
scroll to position [301, 0]
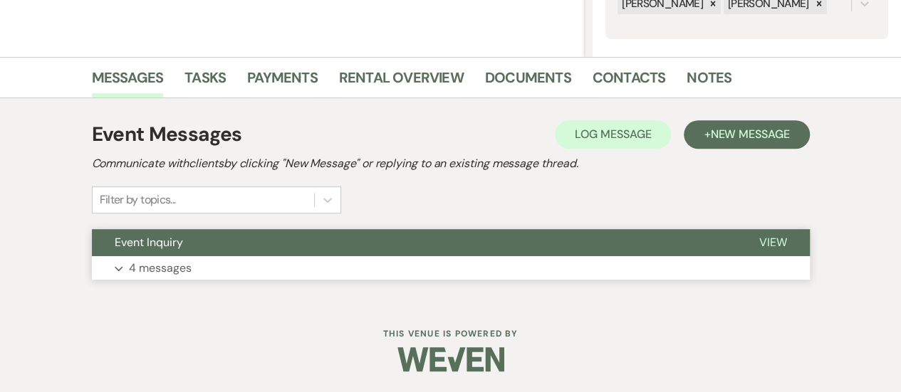
click at [780, 240] on span "View" at bounding box center [773, 242] width 28 height 15
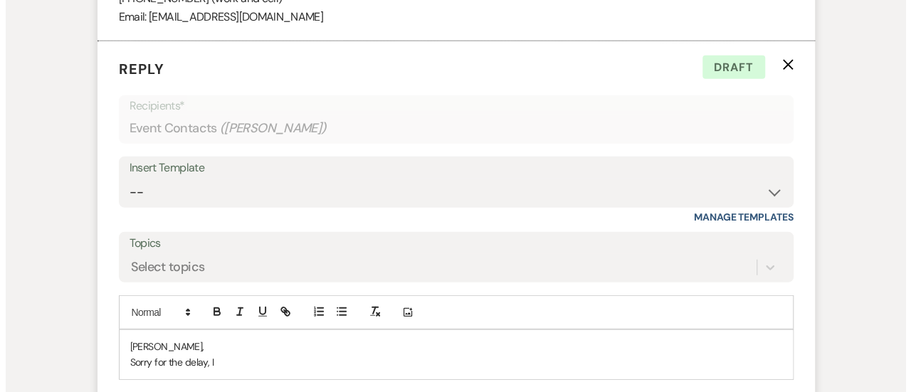
scroll to position [1985, 0]
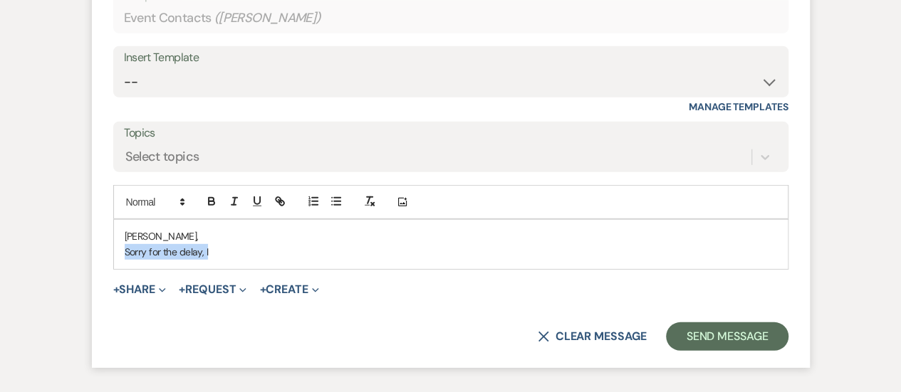
drag, startPoint x: 239, startPoint y: 241, endPoint x: 115, endPoint y: 231, distance: 124.2
click at [115, 231] on div "[PERSON_NAME], Sorry for the delay, I" at bounding box center [451, 244] width 674 height 49
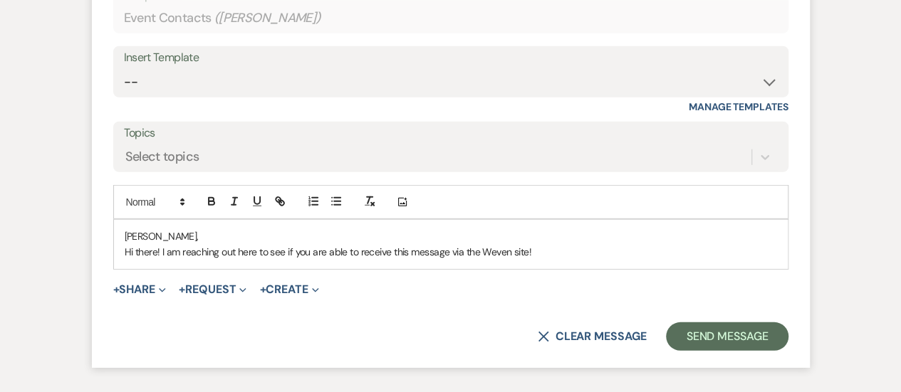
click at [544, 244] on p "Hi there! I am reaching out here to see if you are able to receive this message…" at bounding box center [451, 252] width 652 height 16
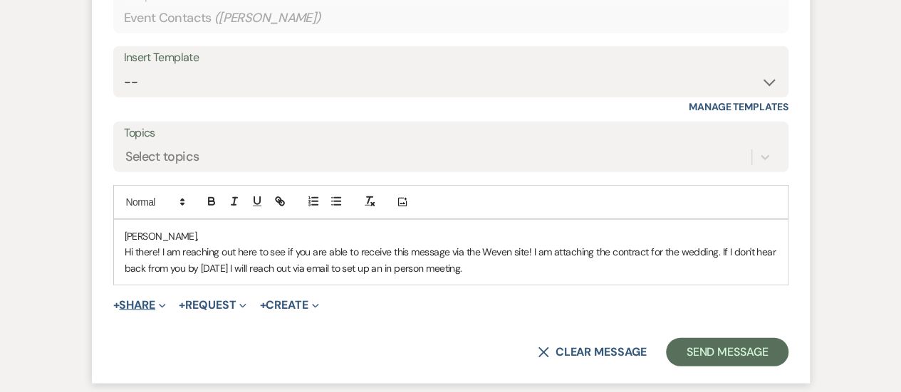
click at [166, 303] on icon "Expand" at bounding box center [162, 306] width 7 height 7
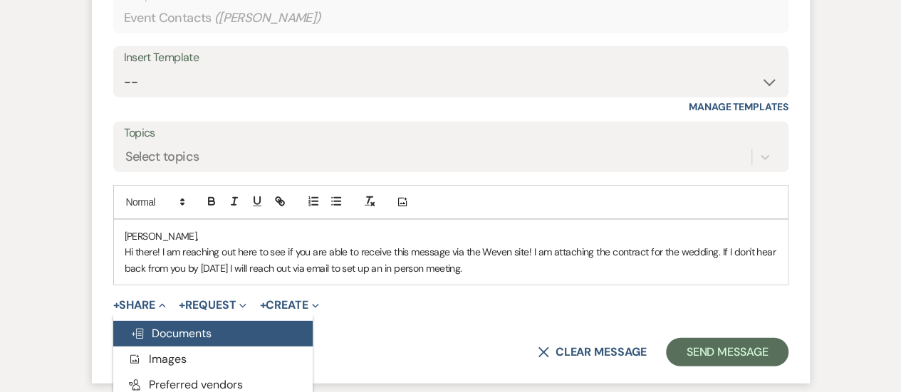
click at [187, 326] on span "Doc Upload Documents" at bounding box center [170, 333] width 81 height 15
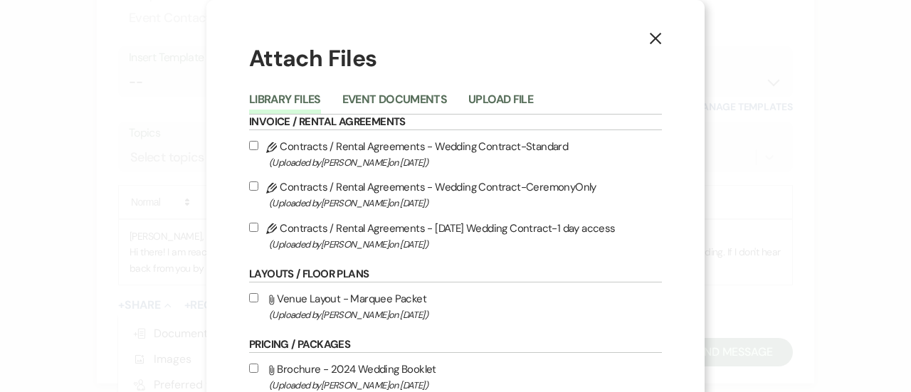
click at [249, 145] on input "Pencil Contracts / Rental Agreements - Wedding Contract-Standard (Uploaded by […" at bounding box center [253, 145] width 9 height 9
checkbox input "true"
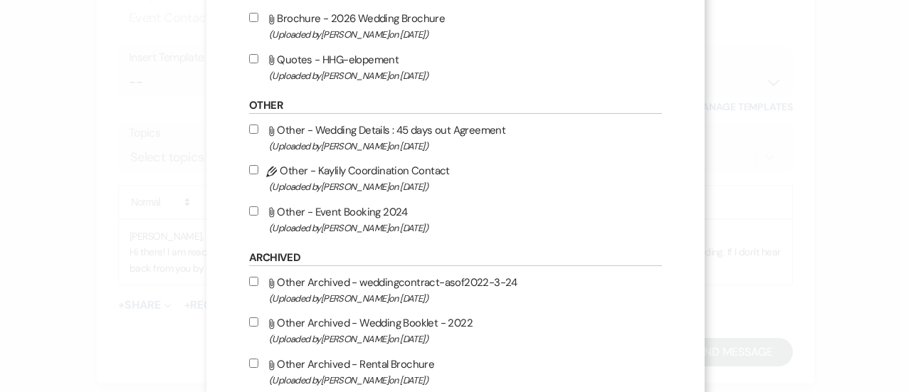
scroll to position [513, 0]
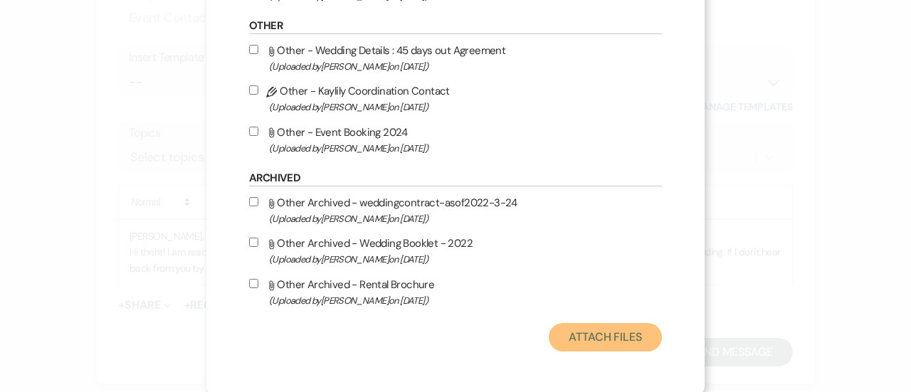
click at [611, 323] on button "Attach Files" at bounding box center [605, 337] width 113 height 28
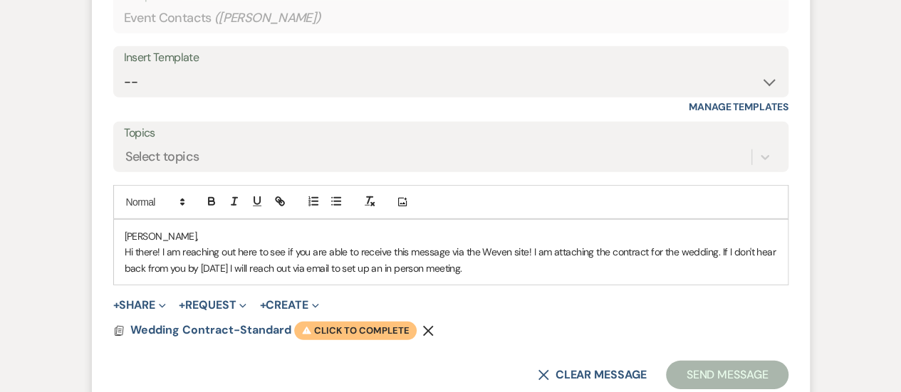
click at [372, 322] on span "Warning Click to complete" at bounding box center [355, 331] width 122 height 19
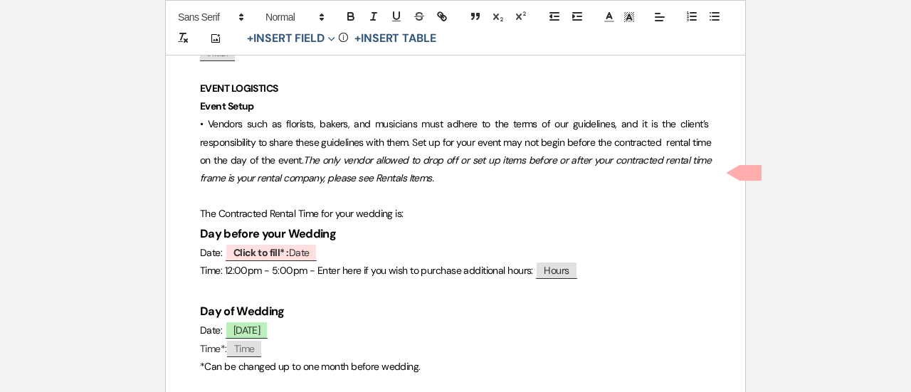
scroll to position [3779, 0]
click at [305, 243] on span "Click to fill* : Date" at bounding box center [271, 252] width 93 height 19
select select "owner"
select select "Date"
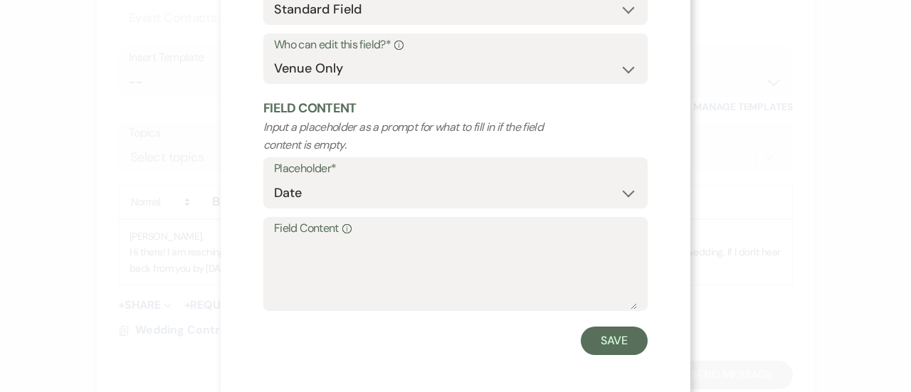
scroll to position [80, 0]
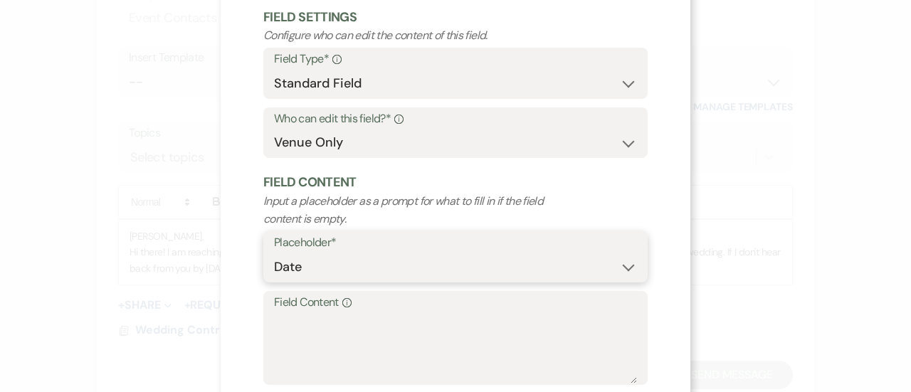
click at [360, 264] on select "Custom Placeholder Date Time Name Location Venue Name Type Number Budget Addres…" at bounding box center [455, 268] width 363 height 28
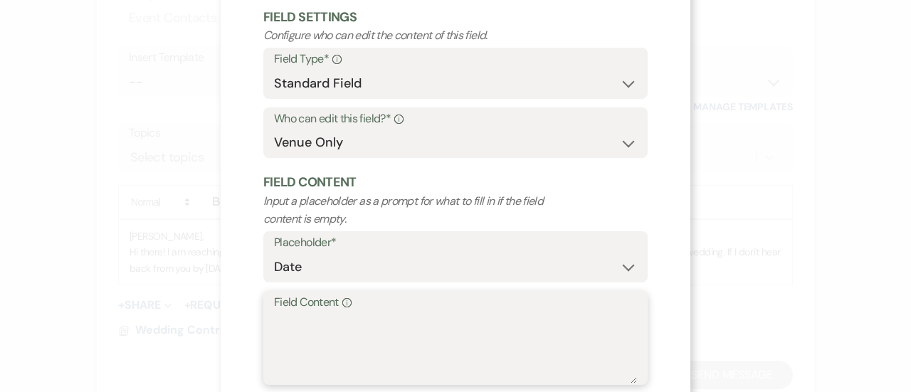
click at [349, 348] on textarea "Field Content Info" at bounding box center [455, 348] width 363 height 71
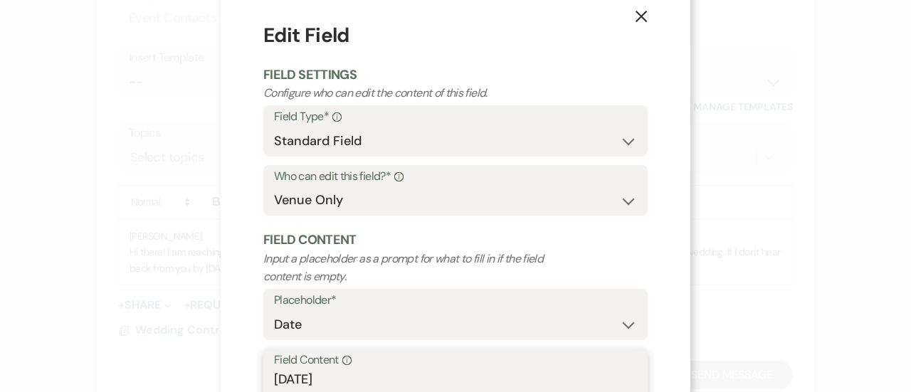
scroll to position [160, 0]
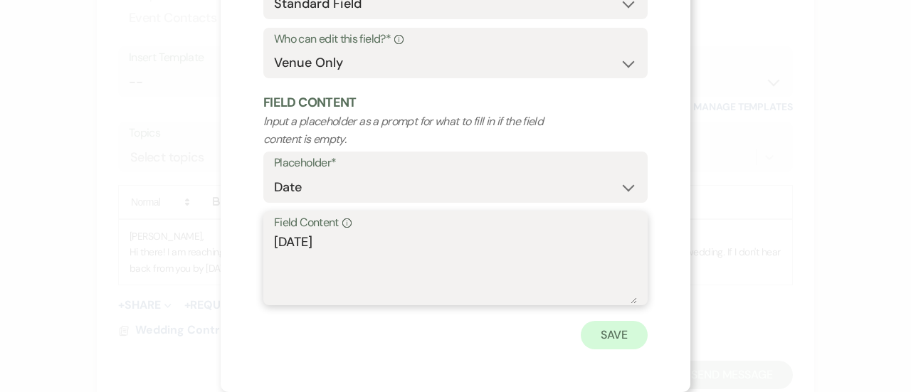
type textarea "[DATE]"
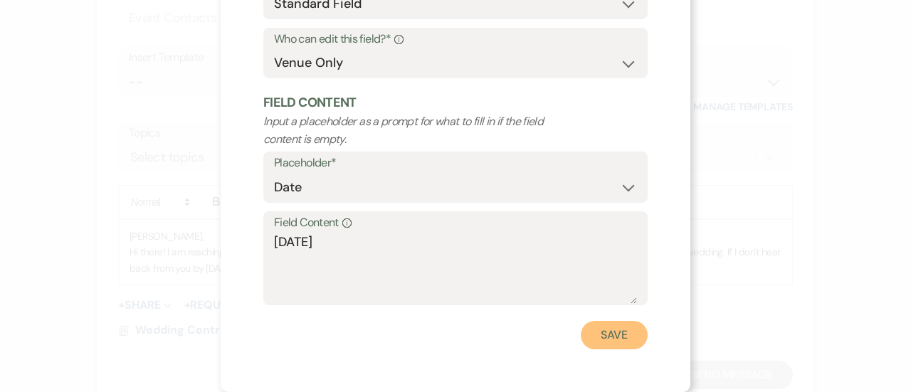
click at [614, 344] on button "Save" at bounding box center [614, 335] width 67 height 28
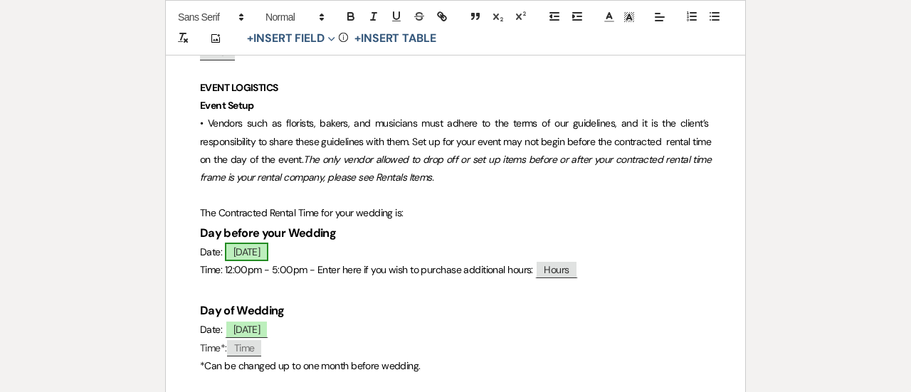
click at [248, 243] on span "[DATE]" at bounding box center [247, 252] width 44 height 19
select select "owner"
select select "Date"
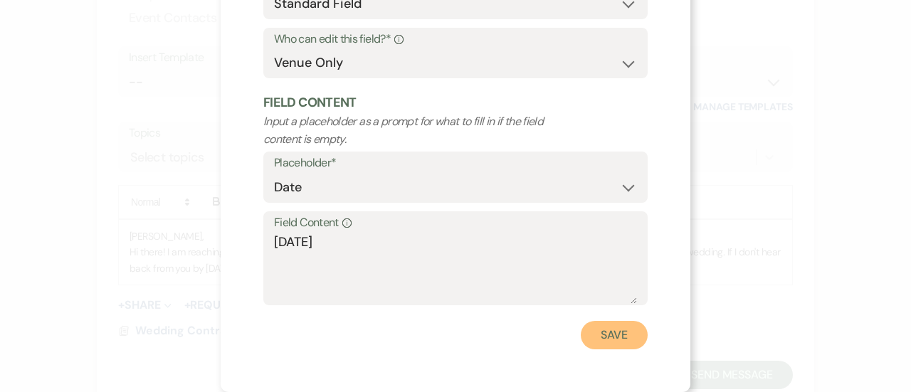
click at [602, 331] on button "Save" at bounding box center [614, 335] width 67 height 28
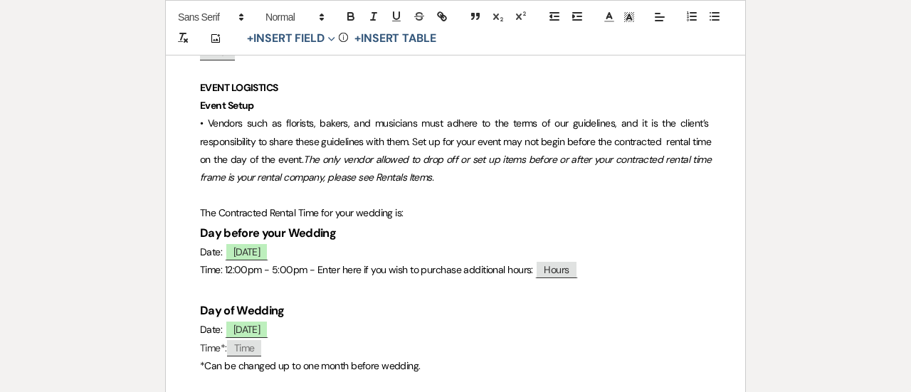
click at [416, 340] on p "Time*: ﻿ Time ﻿" at bounding box center [455, 349] width 511 height 18
click at [269, 243] on span "[DATE]" at bounding box center [247, 252] width 44 height 19
select select "owner"
select select "Date"
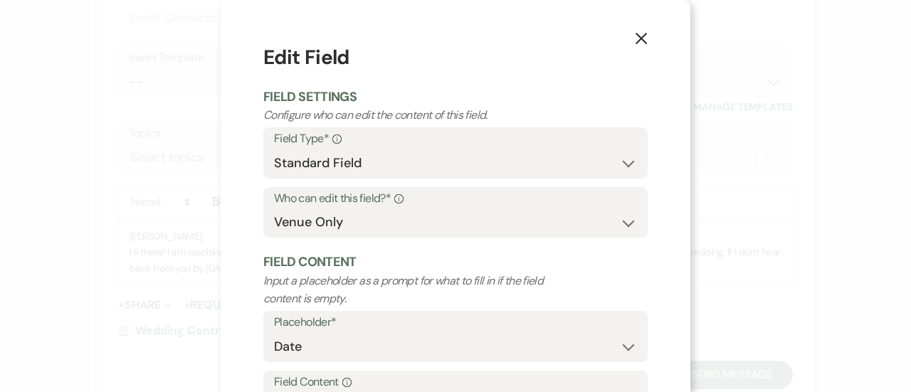
click at [635, 33] on icon "X" at bounding box center [641, 38] width 13 height 13
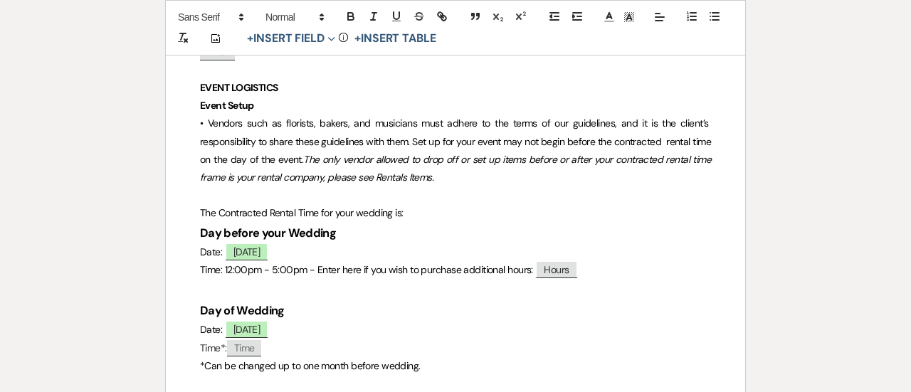
click at [372, 279] on h3 at bounding box center [455, 289] width 511 height 21
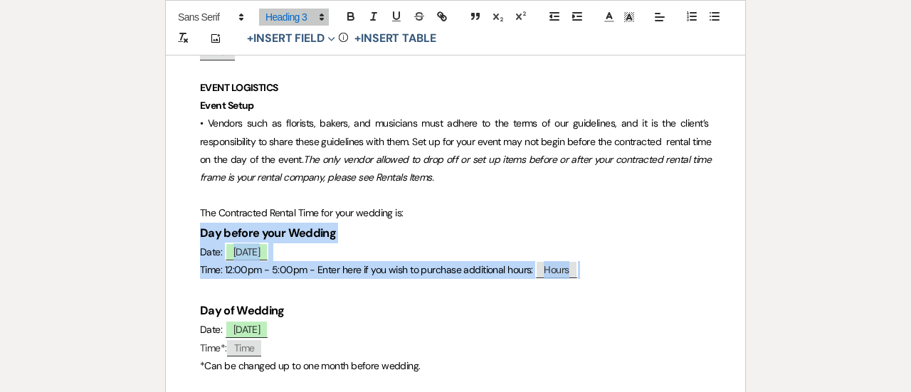
drag, startPoint x: 613, startPoint y: 188, endPoint x: 204, endPoint y: 143, distance: 411.9
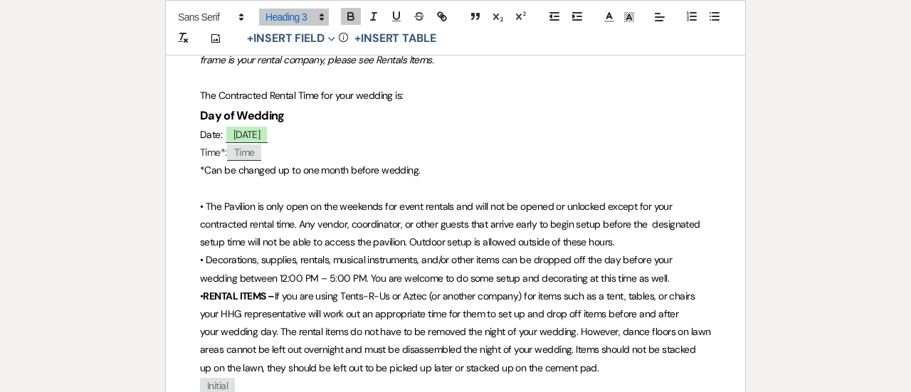
scroll to position [3897, 0]
click at [676, 253] on span "• Decorations, supplies, rentals, musical instruments, and/or other items can b…" at bounding box center [438, 268] width 477 height 31
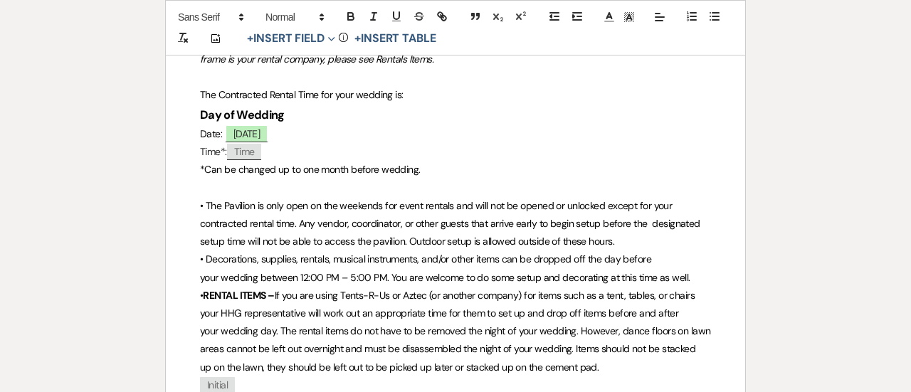
drag, startPoint x: 668, startPoint y: 197, endPoint x: 188, endPoint y: 177, distance: 480.4
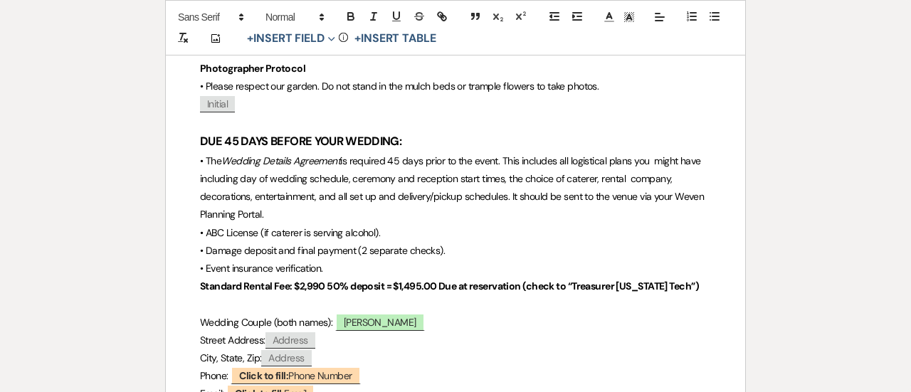
scroll to position [4238, 0]
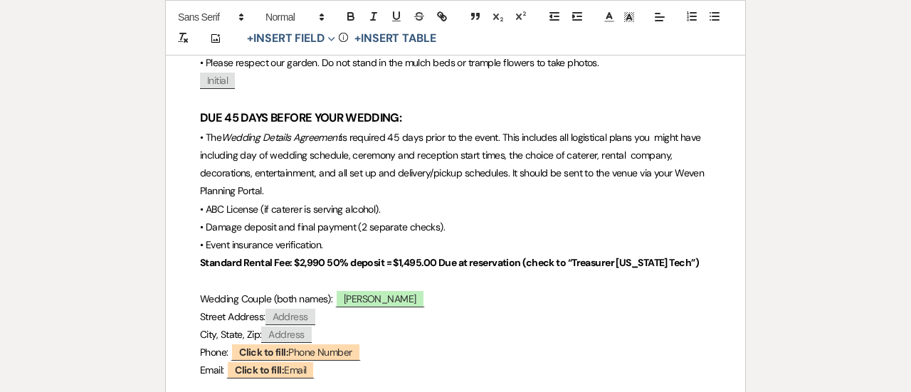
click at [324, 256] on strong "Standard Rental Fee: $2,990 50% deposit = $1,495.00 Due at reservation (check t…" at bounding box center [449, 262] width 499 height 13
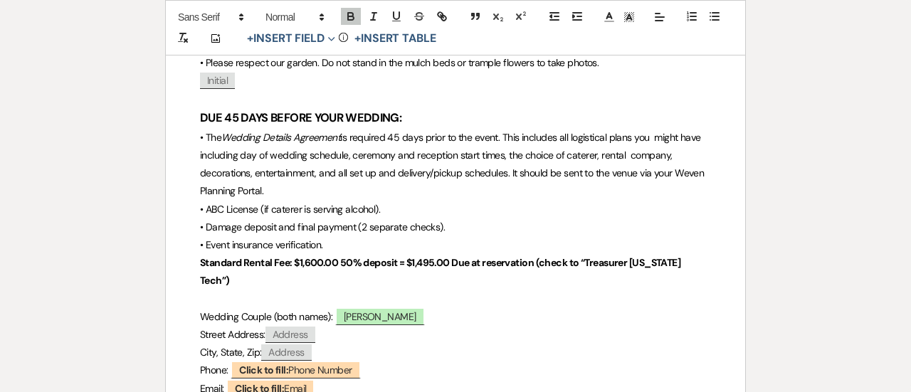
click at [449, 256] on strong "Standard Rental Fee: $1,600.00 50% deposit = $1,495.00 Due at reservation (chec…" at bounding box center [441, 271] width 483 height 31
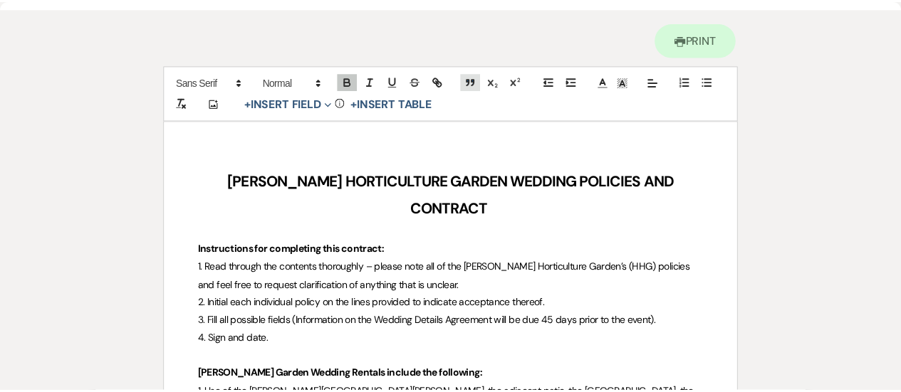
scroll to position [0, 0]
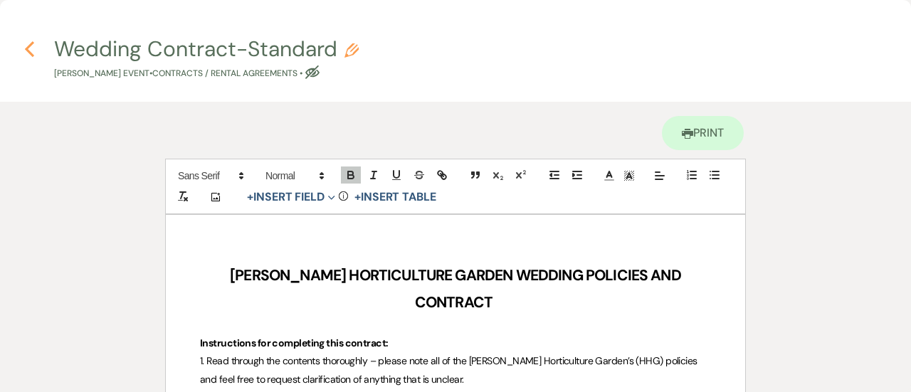
click at [28, 46] on use "button" at bounding box center [29, 49] width 9 height 16
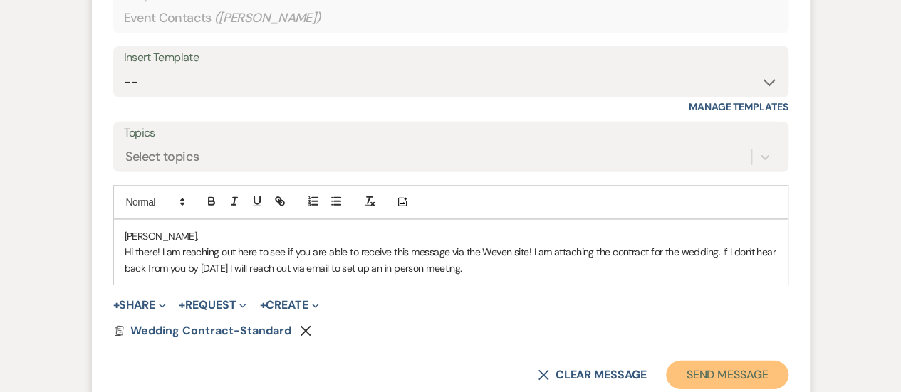
click at [719, 361] on button "Send Message" at bounding box center [727, 375] width 122 height 28
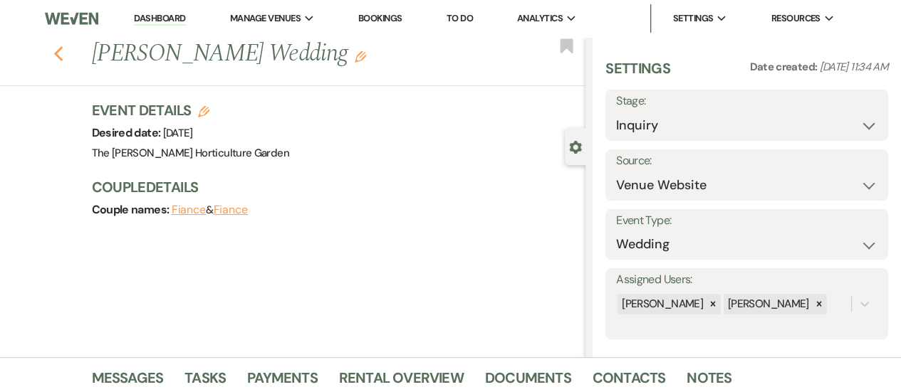
click at [60, 58] on icon "Previous" at bounding box center [58, 54] width 11 height 17
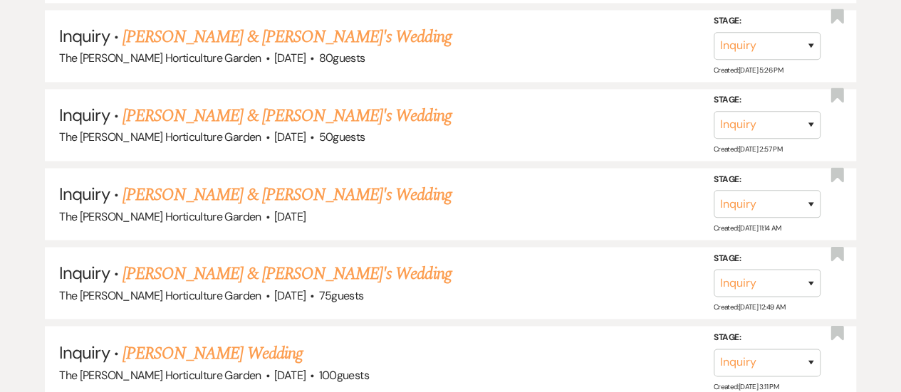
scroll to position [1429, 0]
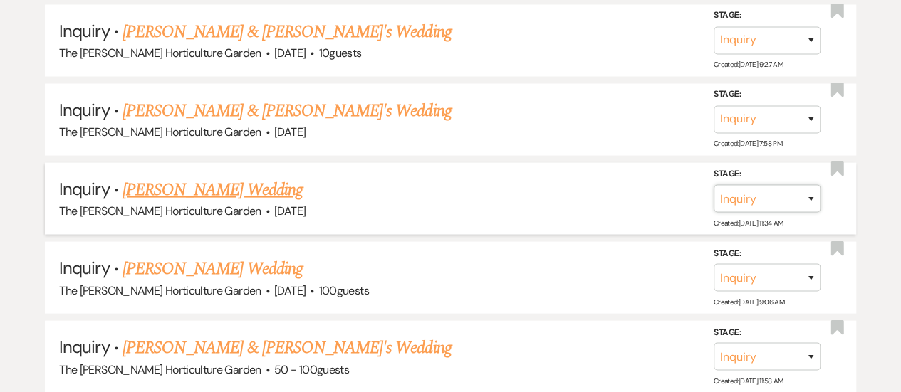
click at [810, 190] on select "Inquiry Follow Up Tour Requested Tour Confirmed Toured Proposal Sent Booked Lost" at bounding box center [767, 199] width 107 height 28
select select "6"
click at [714, 185] on select "Inquiry Follow Up Tour Requested Tour Confirmed Toured Proposal Sent Booked Lost" at bounding box center [767, 199] width 107 height 28
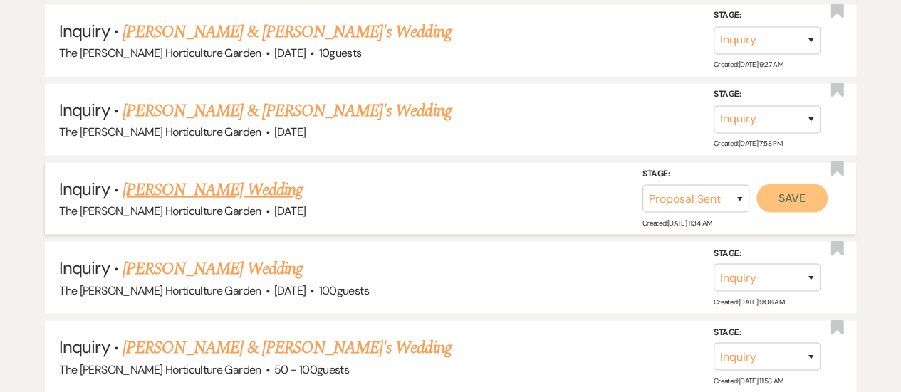
click at [790, 184] on button "Save" at bounding box center [791, 198] width 71 height 28
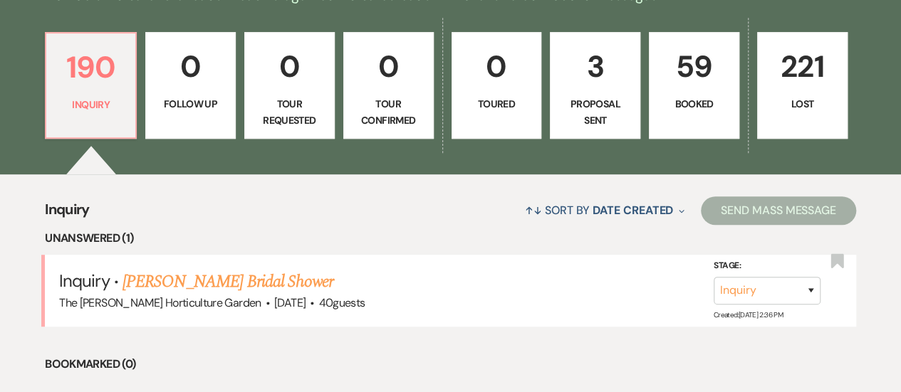
scroll to position [374, 0]
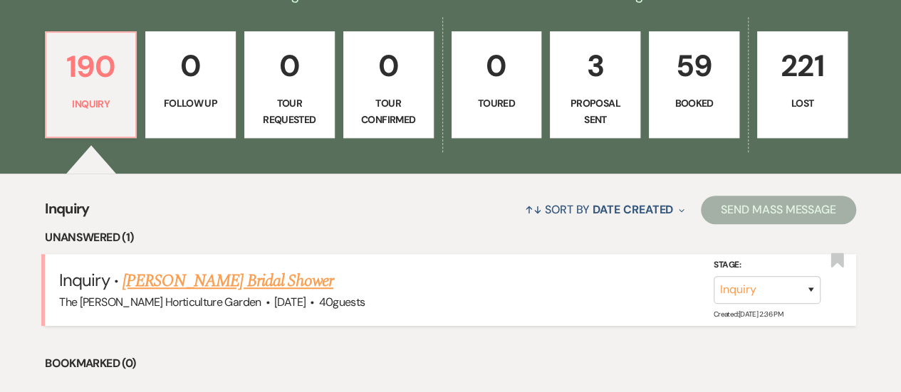
click at [188, 273] on link "[PERSON_NAME] Bridal Shower" at bounding box center [227, 281] width 211 height 26
select select "5"
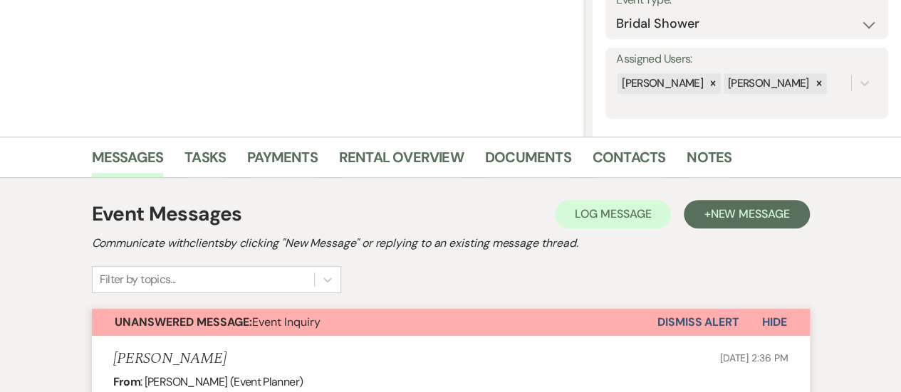
scroll to position [281, 0]
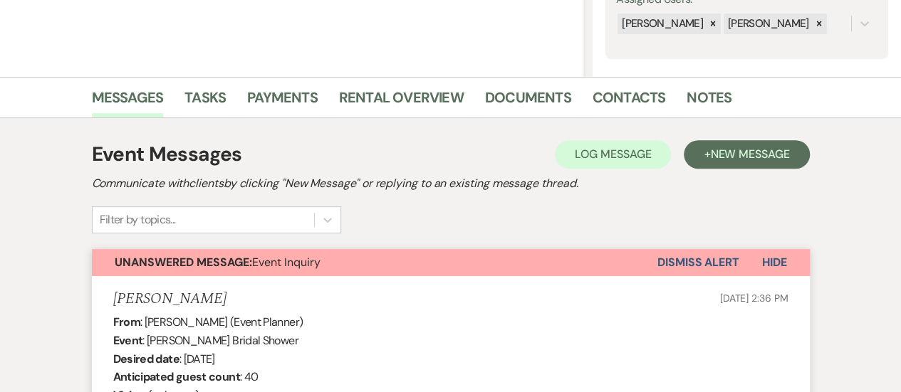
click at [699, 261] on button "Dismiss Alert" at bounding box center [698, 262] width 82 height 27
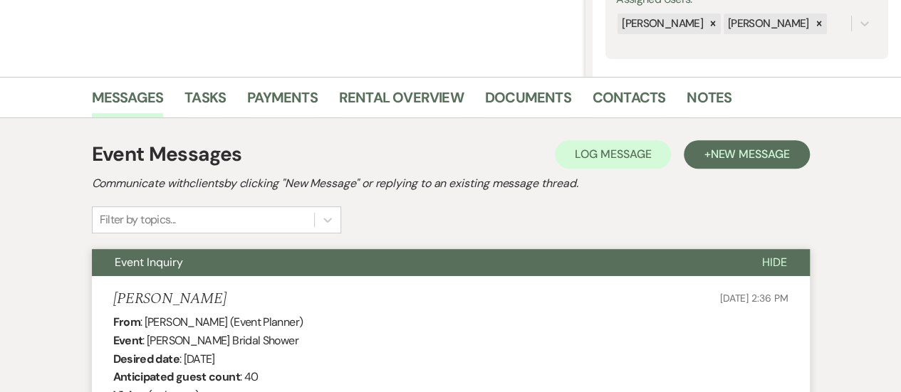
scroll to position [0, 0]
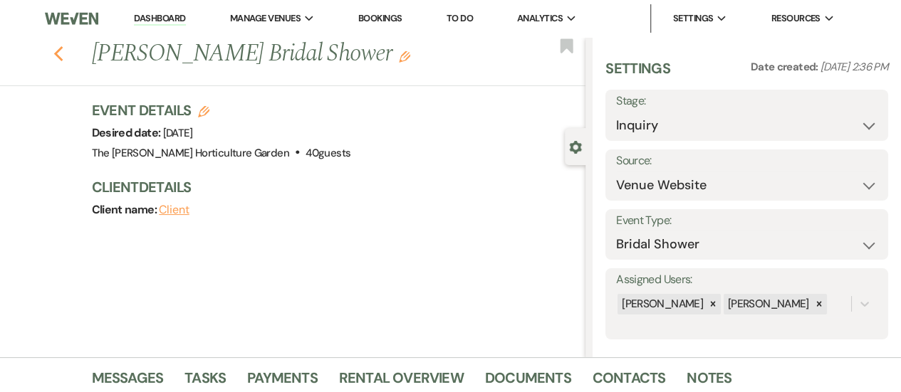
click at [60, 55] on use "button" at bounding box center [57, 54] width 9 height 16
